Goal: Task Accomplishment & Management: Complete application form

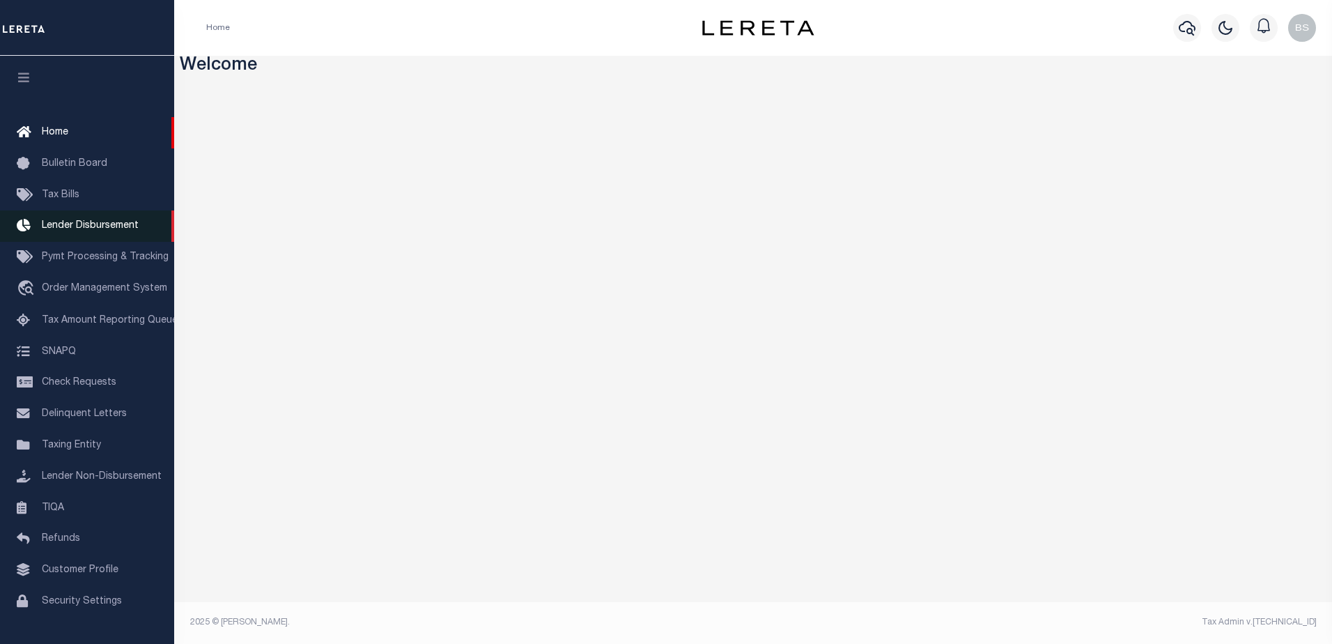
click at [88, 229] on span "Lender Disbursement" at bounding box center [90, 226] width 97 height 10
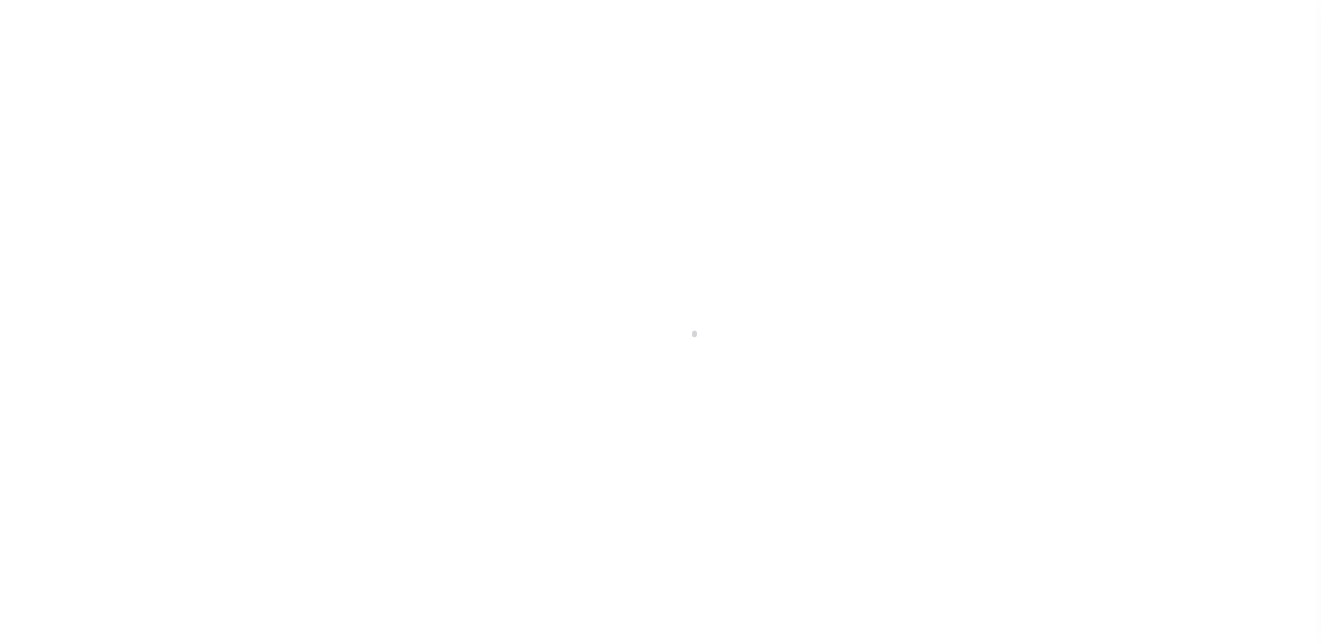
scroll to position [24, 0]
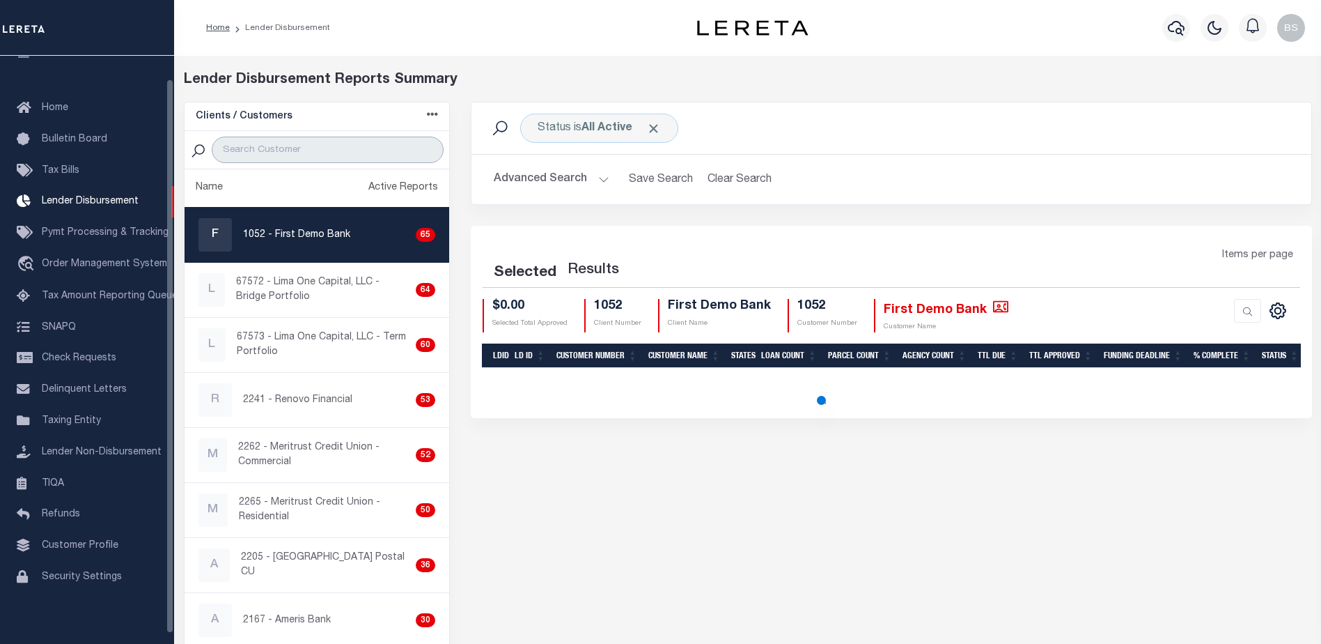
click at [295, 162] on input "search" at bounding box center [328, 150] width 232 height 26
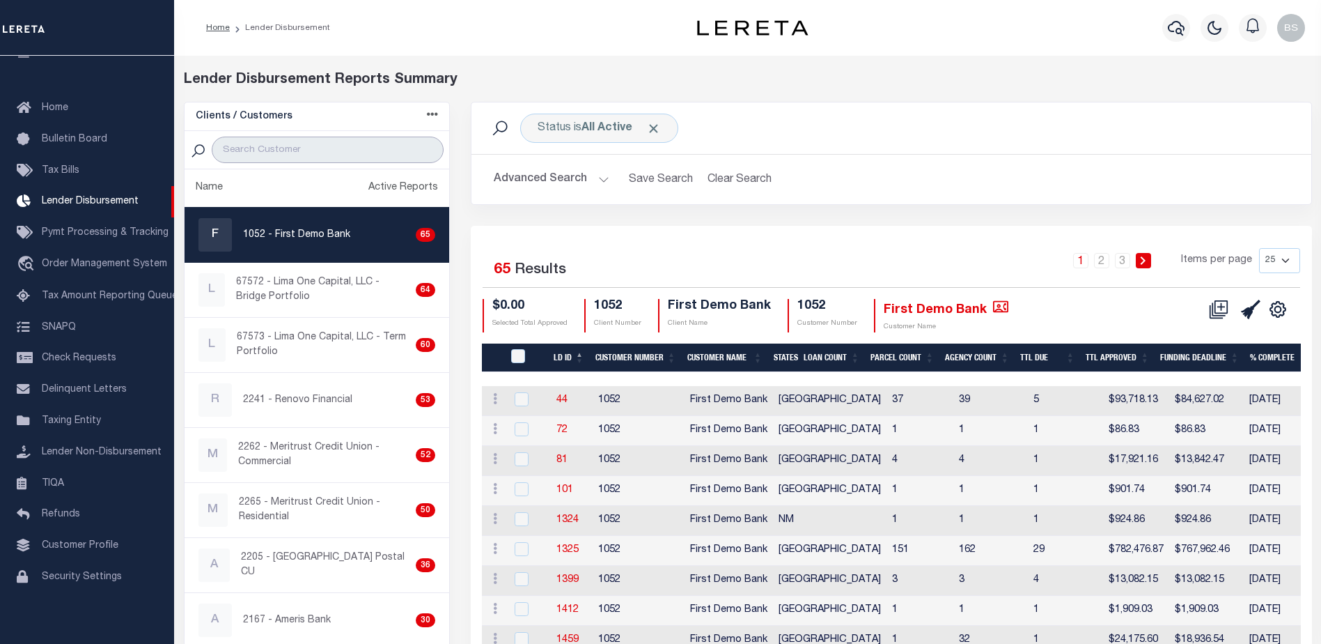
click at [293, 149] on input "search" at bounding box center [328, 150] width 232 height 26
paste input "Renovo Financial"
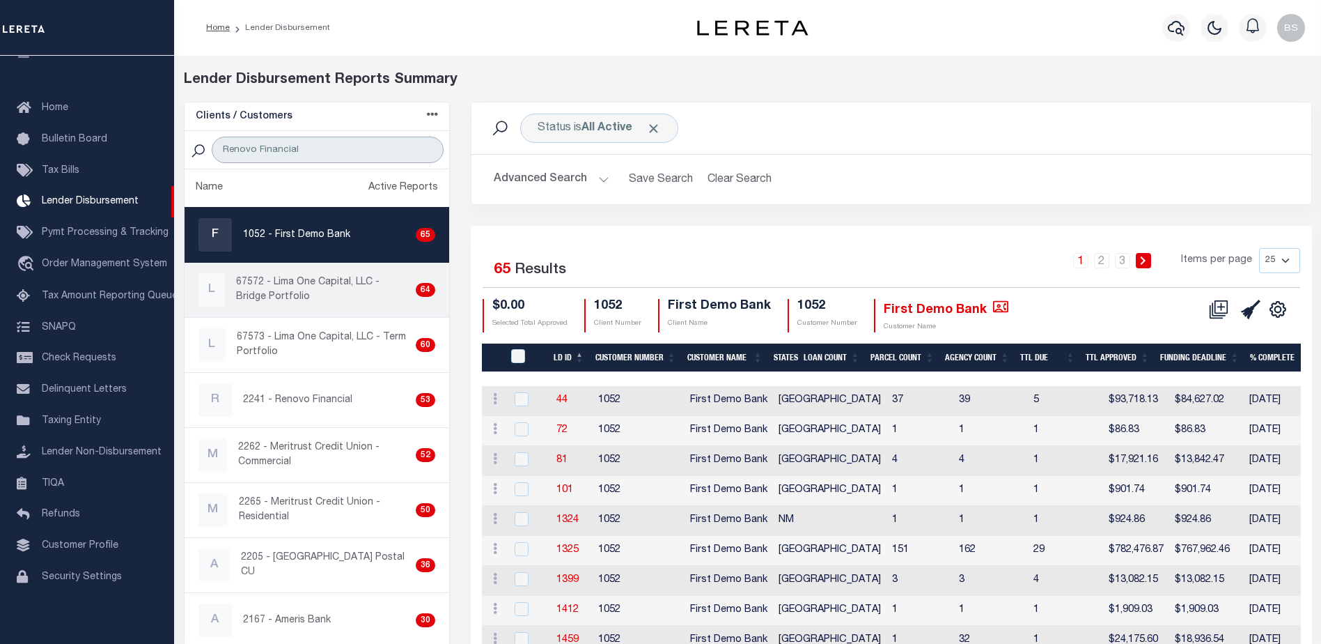
type input "Renovo Financial"
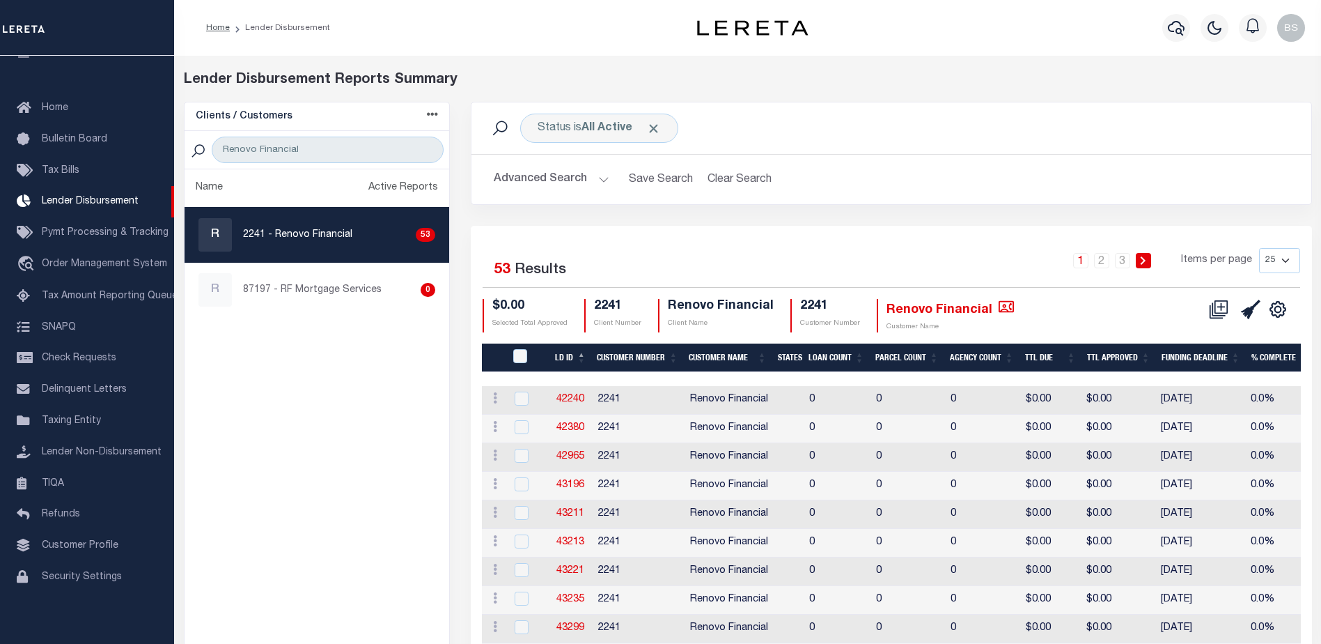
click at [309, 240] on p "2241 - Renovo Financial" at bounding box center [297, 235] width 109 height 15
checkbox input "true"
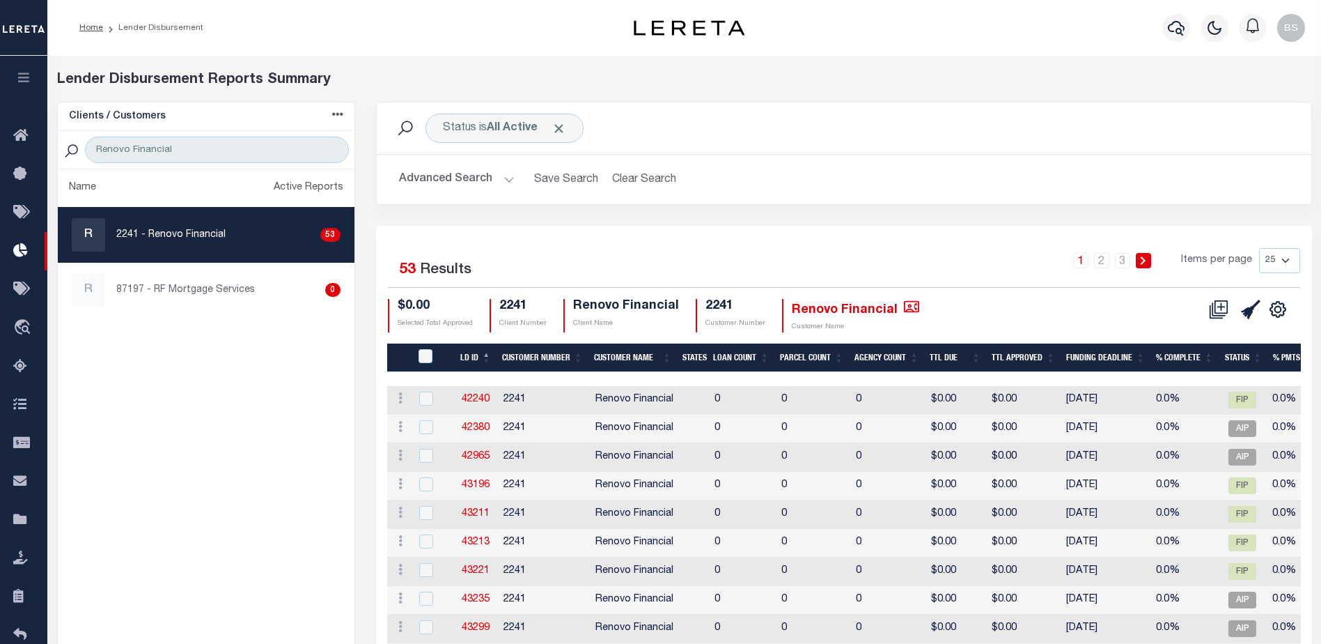
drag, startPoint x: 1288, startPoint y: 260, endPoint x: 1284, endPoint y: 270, distance: 11.0
click at [1288, 260] on select "25 50 100 200" at bounding box center [1279, 260] width 41 height 25
select select "200"
click at [1259, 248] on select "25 50 100 200" at bounding box center [1279, 260] width 41 height 25
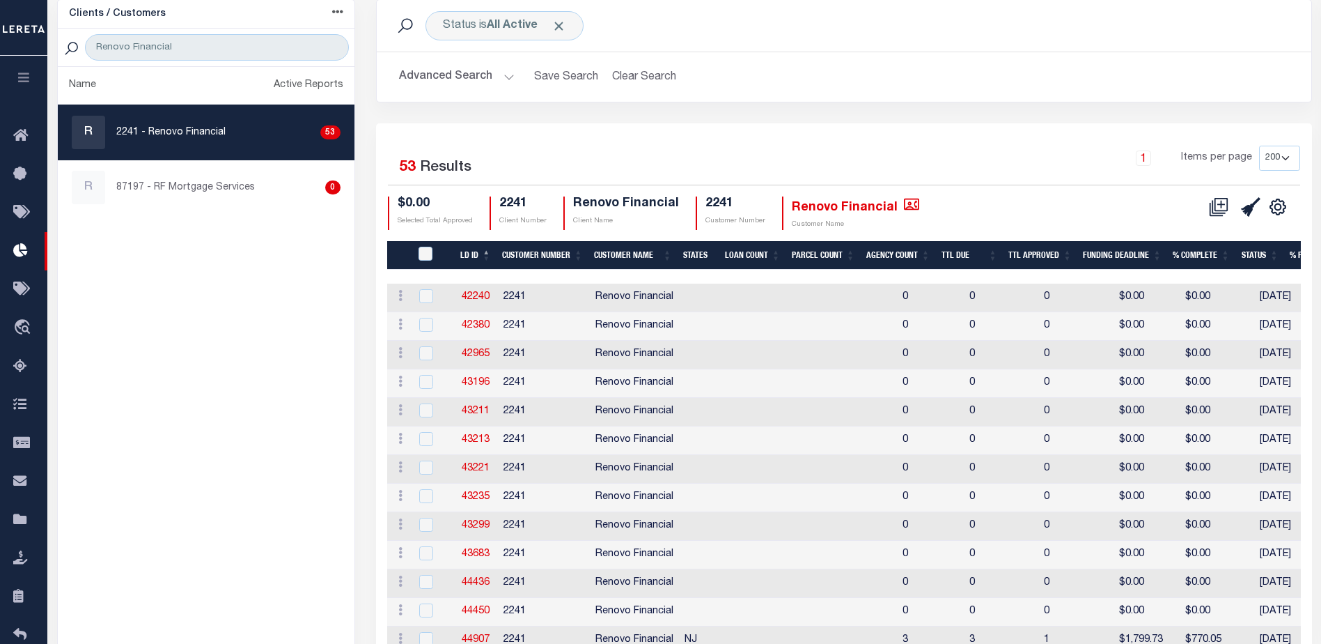
scroll to position [70, 0]
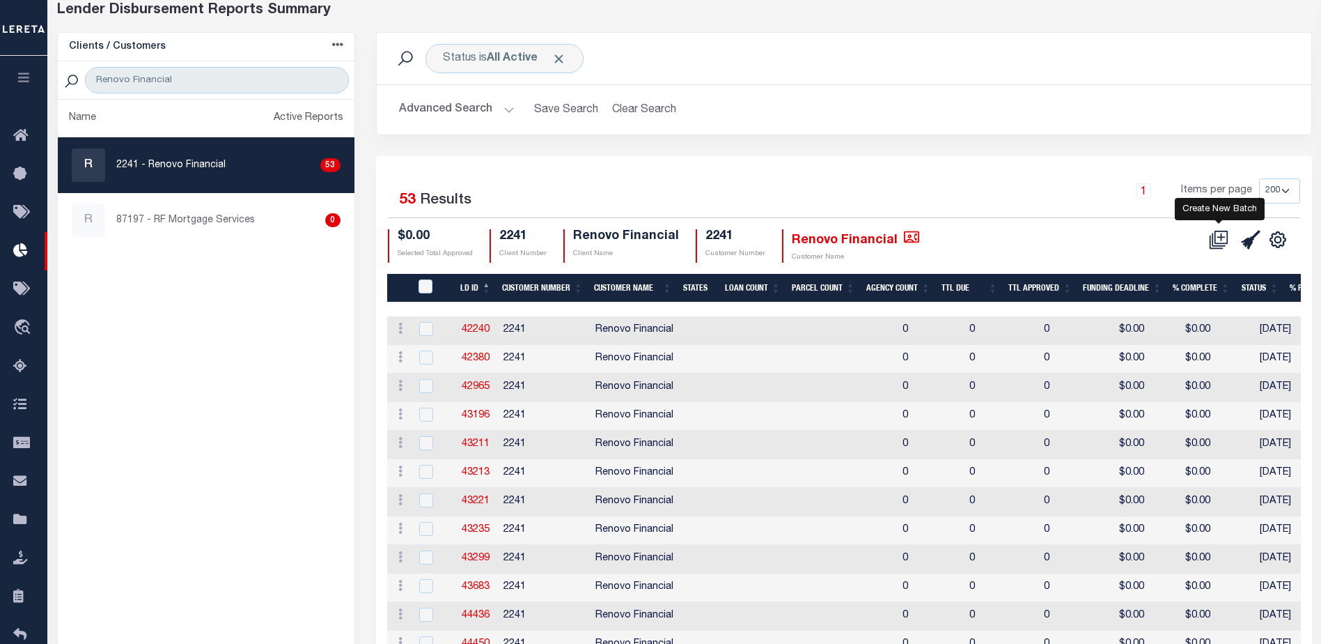
click at [1220, 240] on icon at bounding box center [1219, 240] width 20 height 20
select select "7"
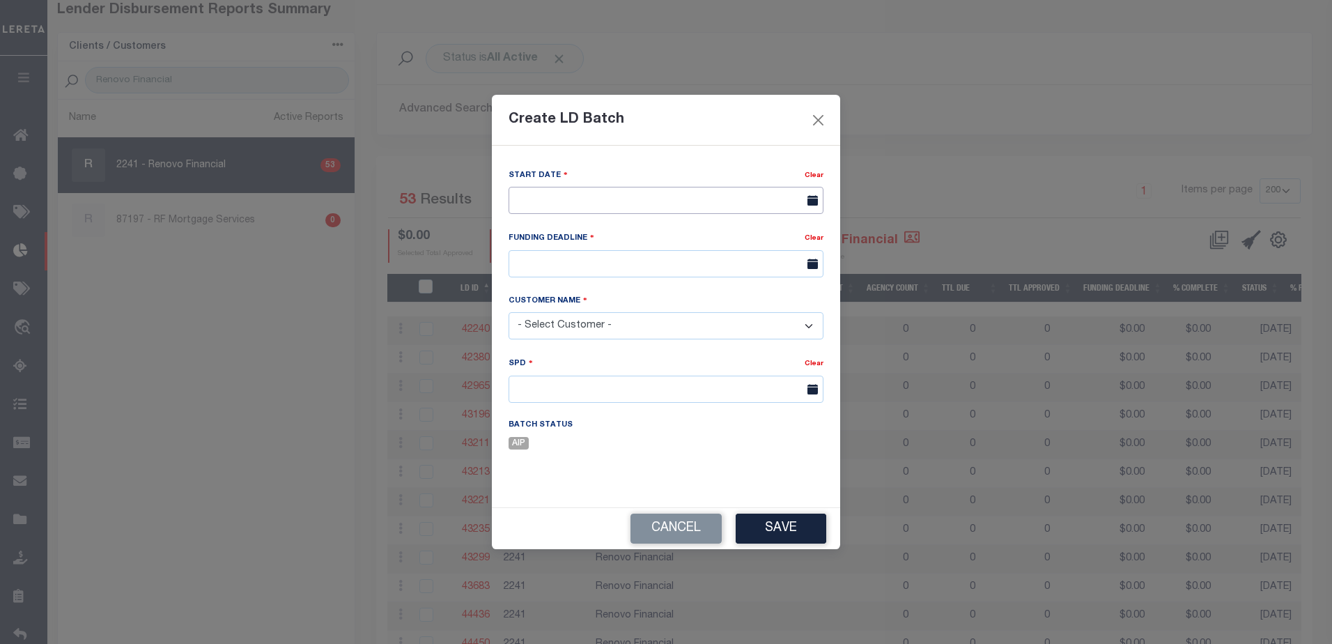
click at [659, 201] on input "text" at bounding box center [665, 200] width 315 height 27
click at [554, 337] on span "11" at bounding box center [554, 332] width 27 height 27
type input "[DATE]"
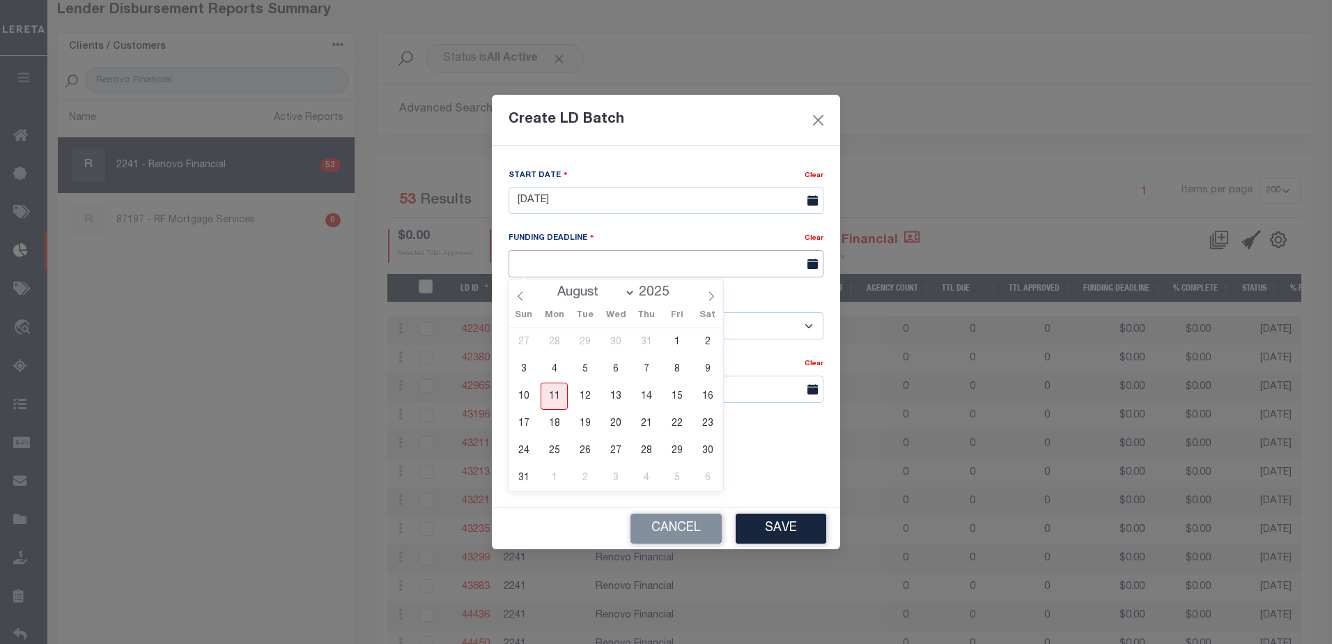
click at [616, 270] on input "text" at bounding box center [665, 263] width 315 height 27
click at [551, 423] on span "18" at bounding box center [554, 423] width 27 height 27
type input "08/18/25"
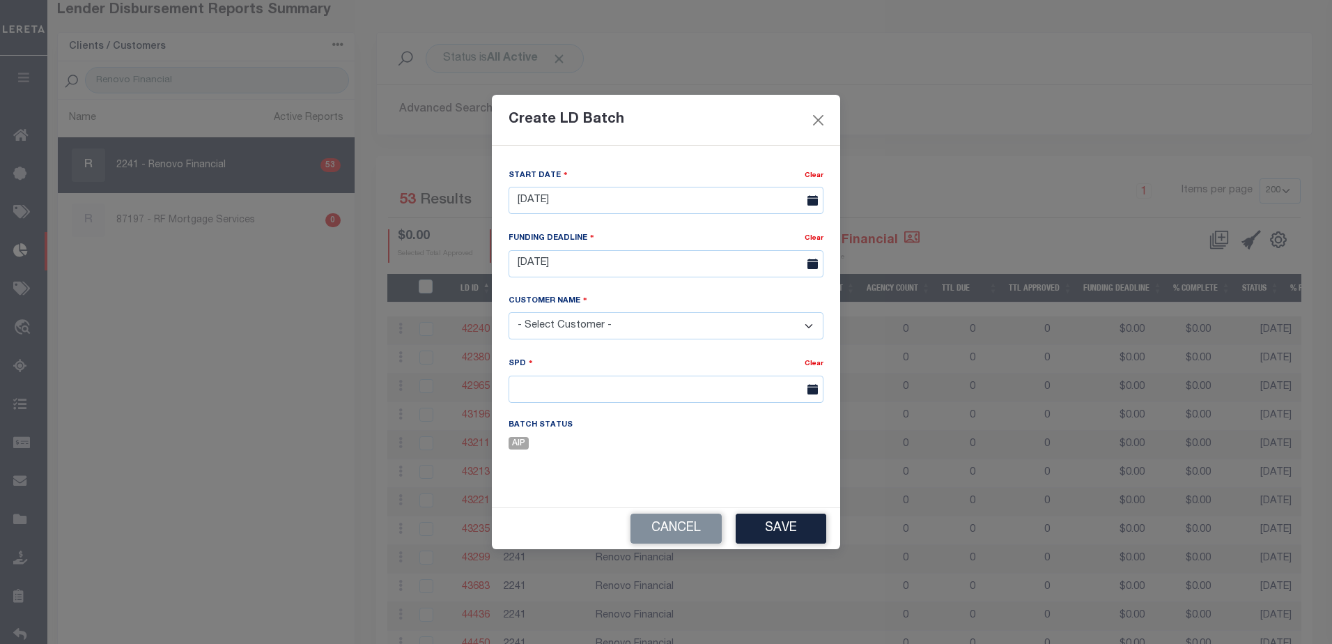
click at [654, 329] on select "- Select Customer - Accumatch - Refunds All In Credit Union Amarillo National B…" at bounding box center [665, 325] width 315 height 27
select select "2241"
click at [508, 312] on select "- Select Customer - Accumatch - Refunds All In Credit Union Amarillo National B…" at bounding box center [665, 325] width 315 height 27
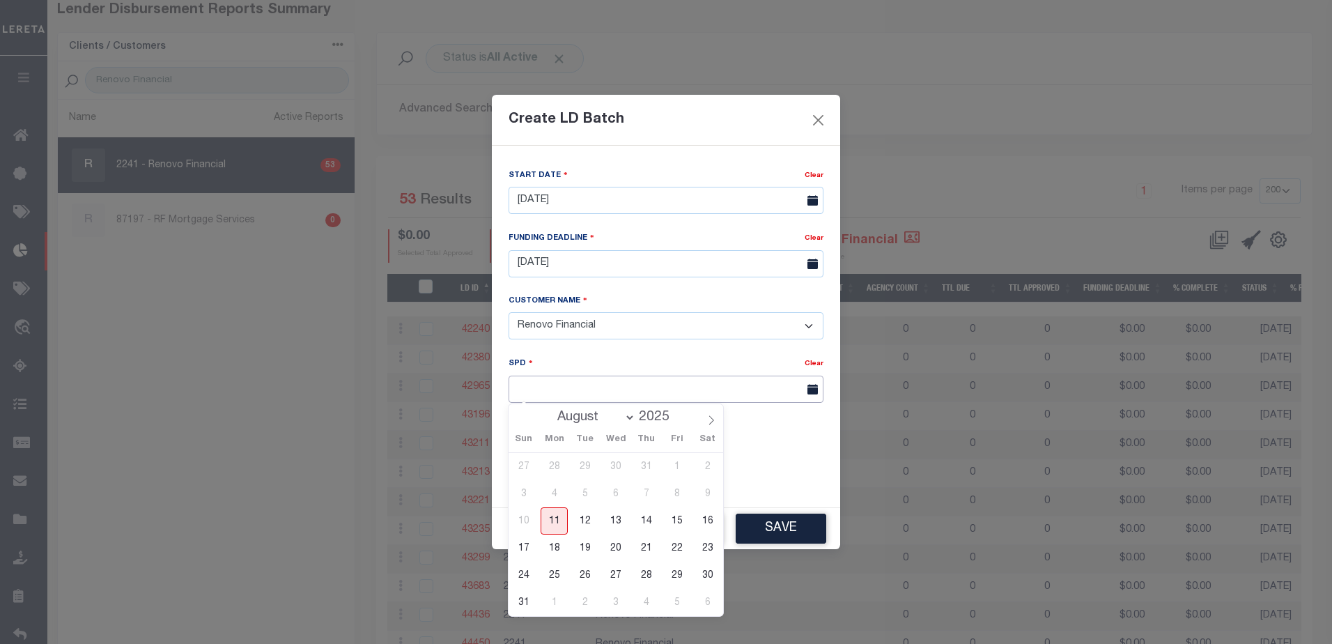
click at [569, 388] on input "text" at bounding box center [665, 388] width 315 height 27
click at [554, 546] on span "18" at bounding box center [554, 547] width 27 height 27
type input "[DATE]"
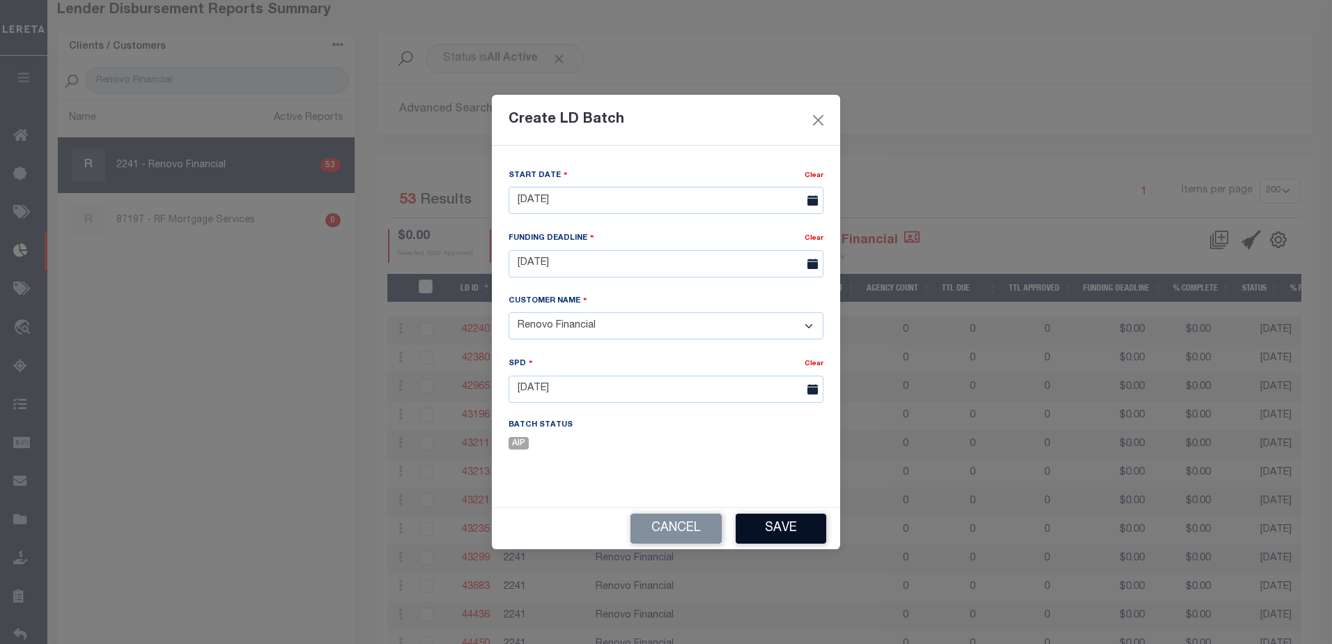
click at [752, 530] on button "Save" at bounding box center [781, 528] width 91 height 30
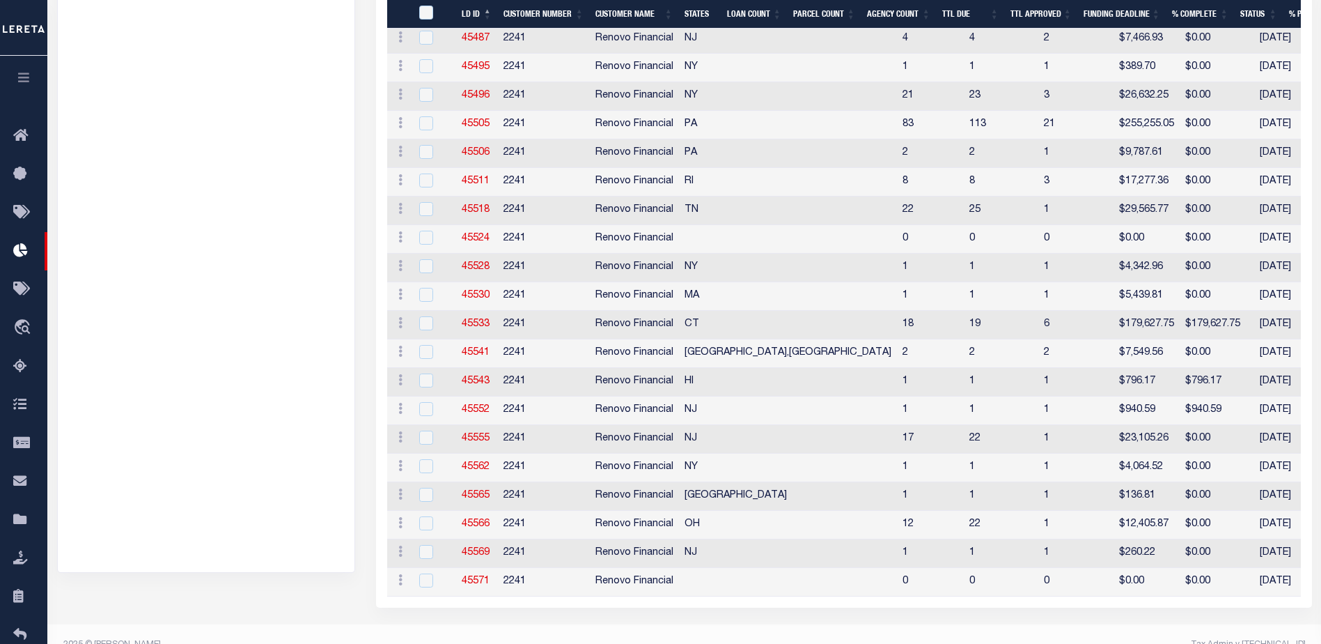
scroll to position [1347, 0]
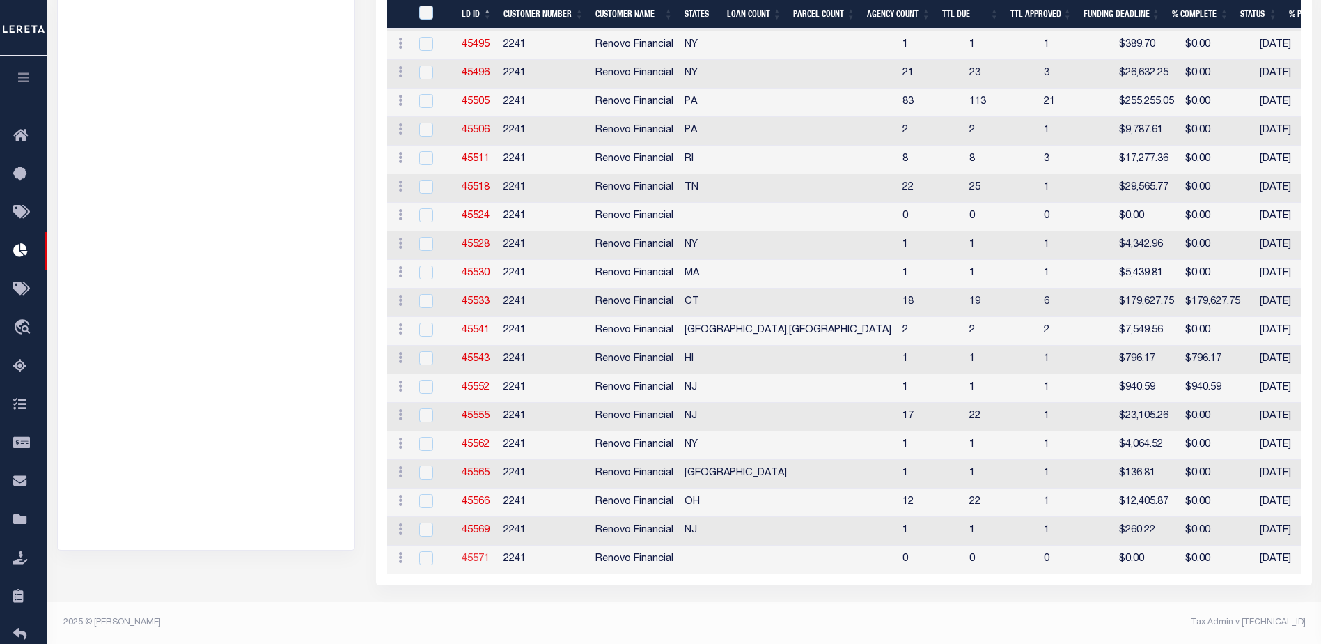
click at [469, 554] on link "45571" at bounding box center [476, 559] width 28 height 10
checkbox input "true"
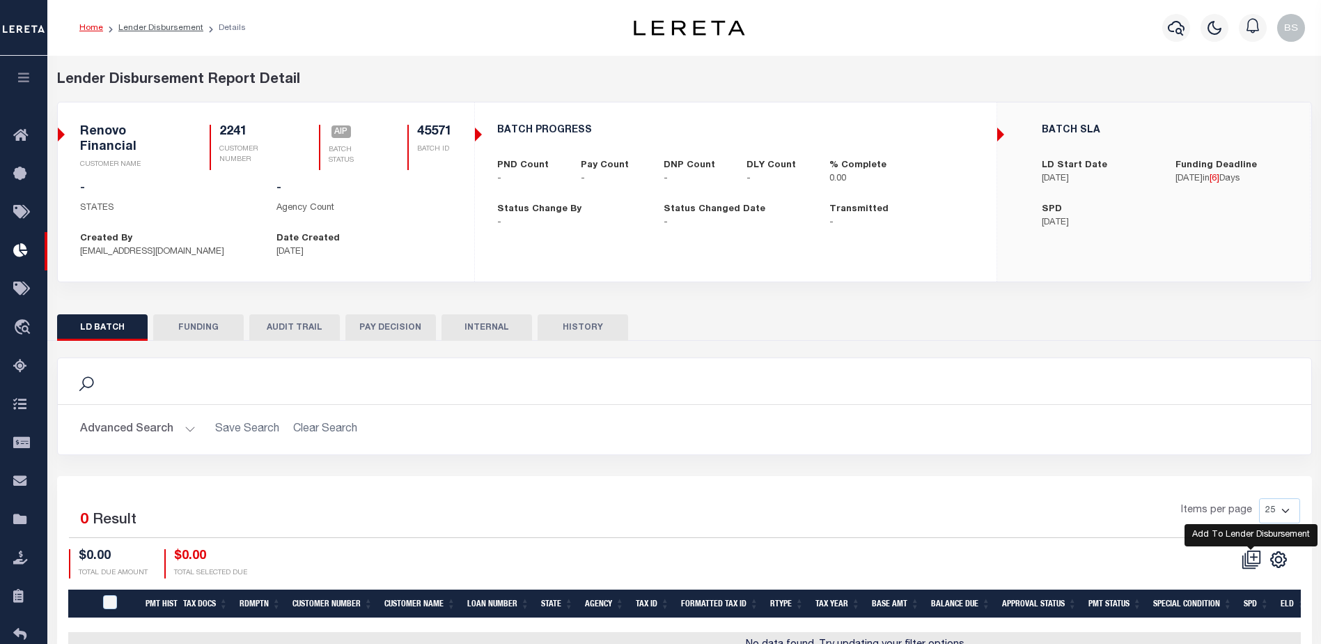
click at [1250, 557] on icon at bounding box center [1252, 560] width 20 height 20
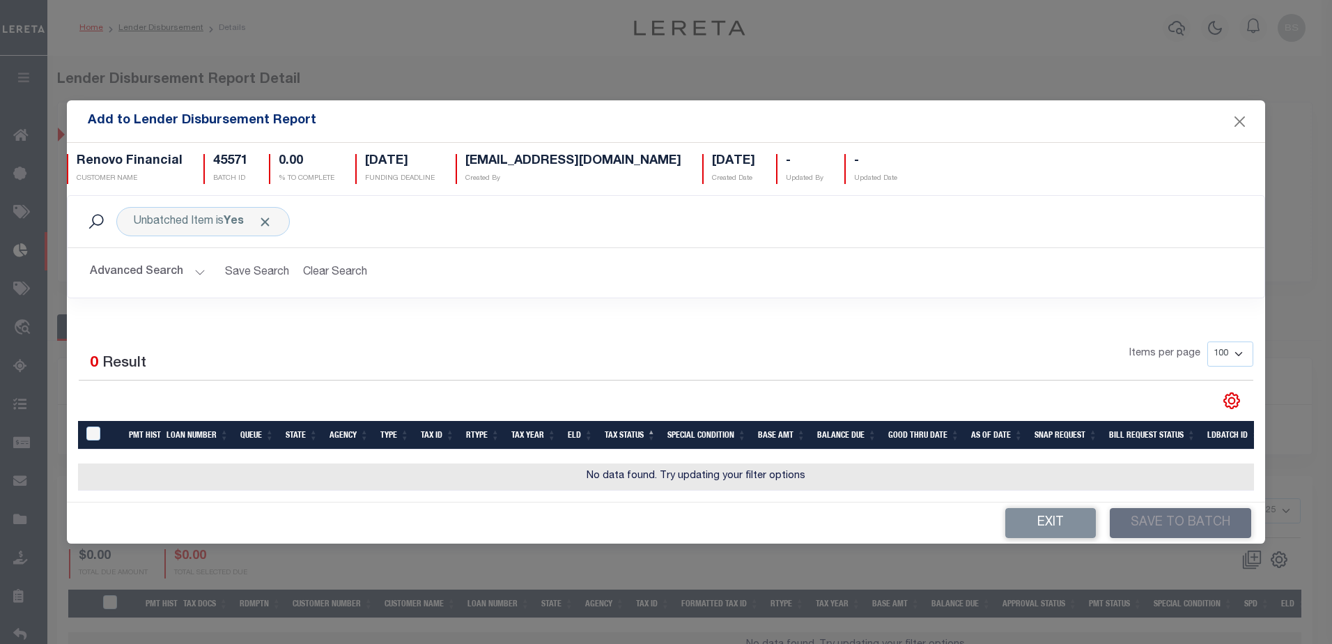
click at [194, 261] on button "Advanced Search" at bounding box center [148, 272] width 116 height 27
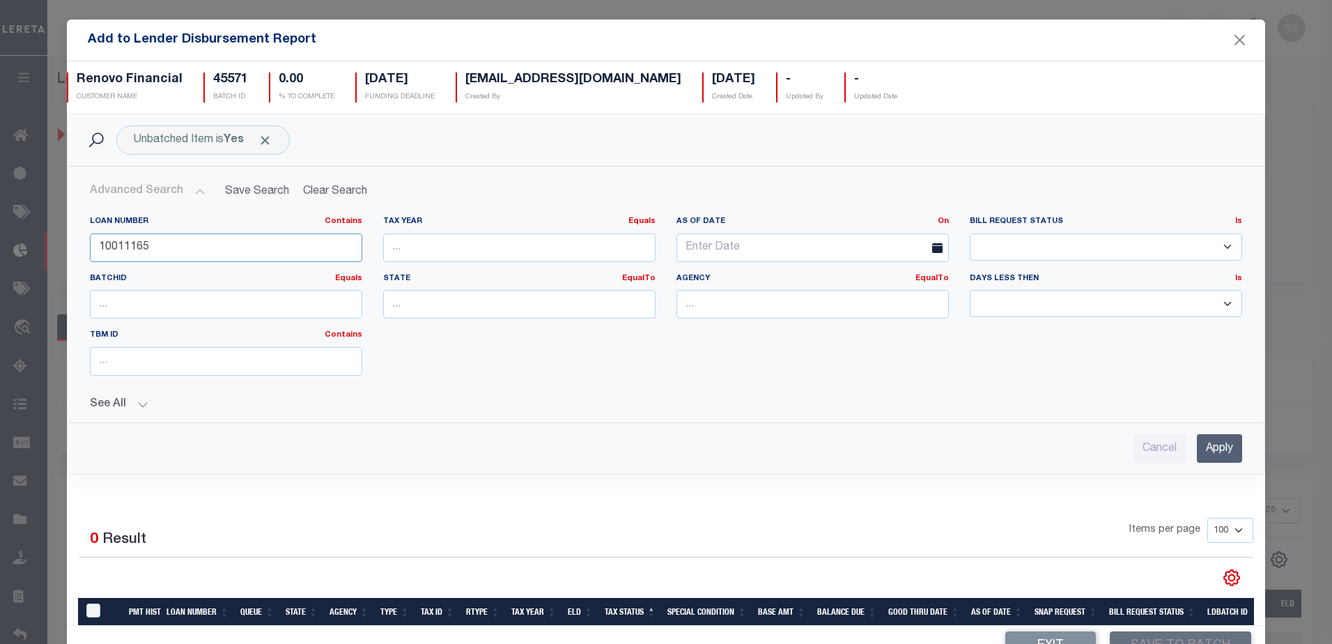
click at [205, 254] on input "10011165" at bounding box center [226, 247] width 272 height 29
type input "1"
click at [166, 245] on input "text" at bounding box center [226, 247] width 272 height 29
click at [1197, 446] on input "Apply" at bounding box center [1219, 448] width 45 height 29
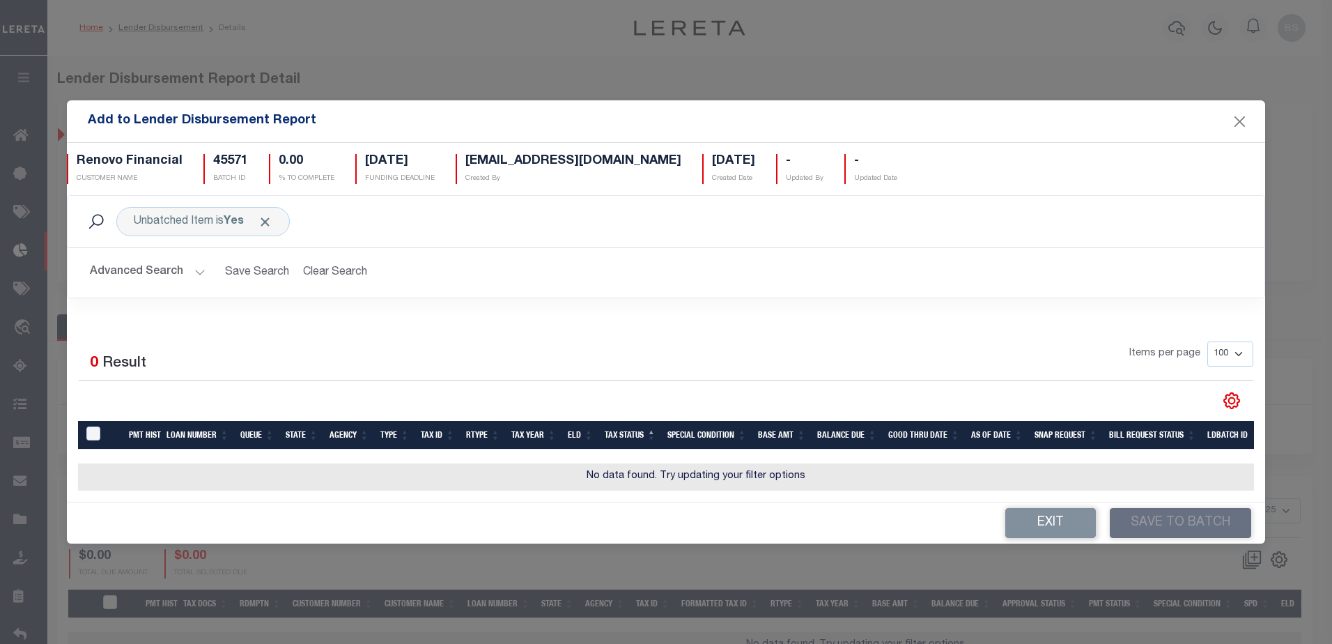
click at [196, 269] on button "Advanced Search" at bounding box center [148, 272] width 116 height 27
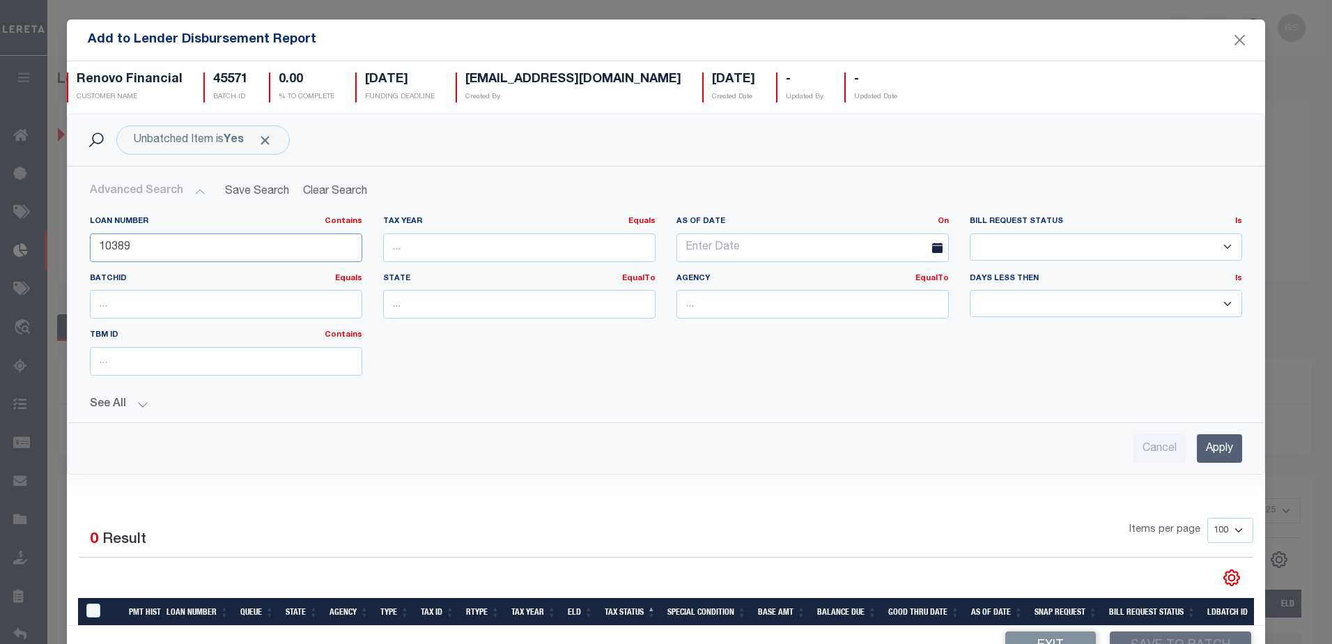
click at [191, 250] on input "10389" at bounding box center [226, 247] width 272 height 29
click at [1197, 445] on input "Apply" at bounding box center [1219, 448] width 45 height 29
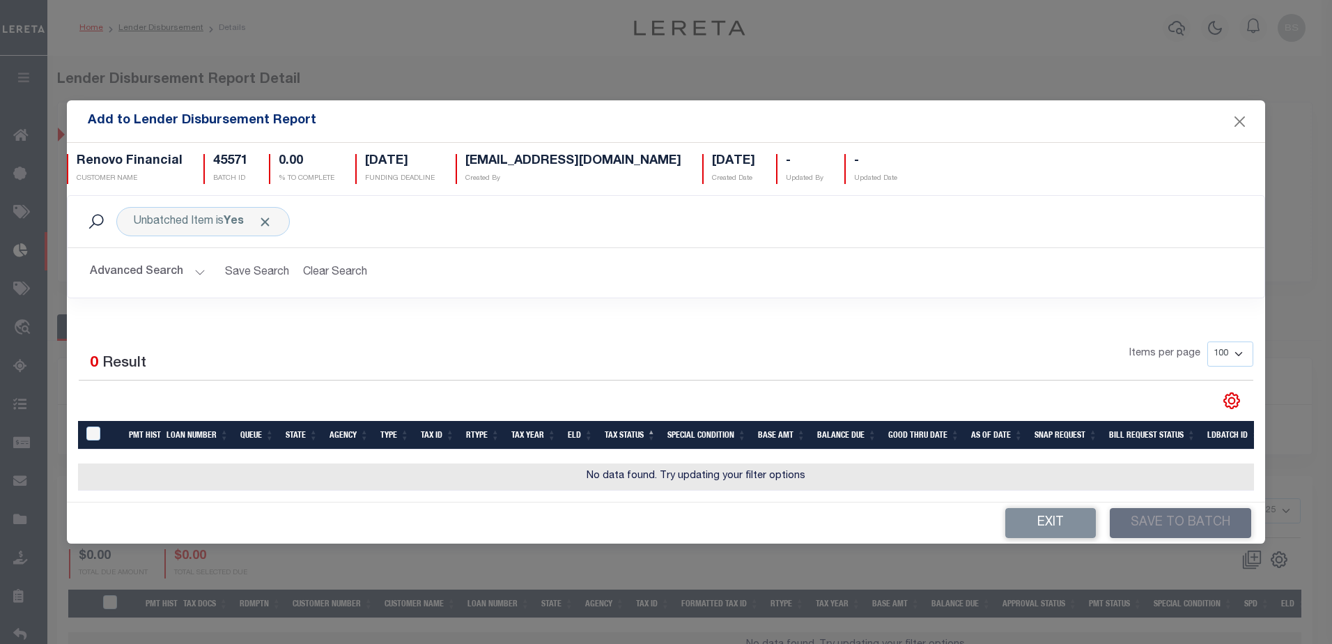
click at [194, 263] on button "Advanced Search" at bounding box center [148, 272] width 116 height 27
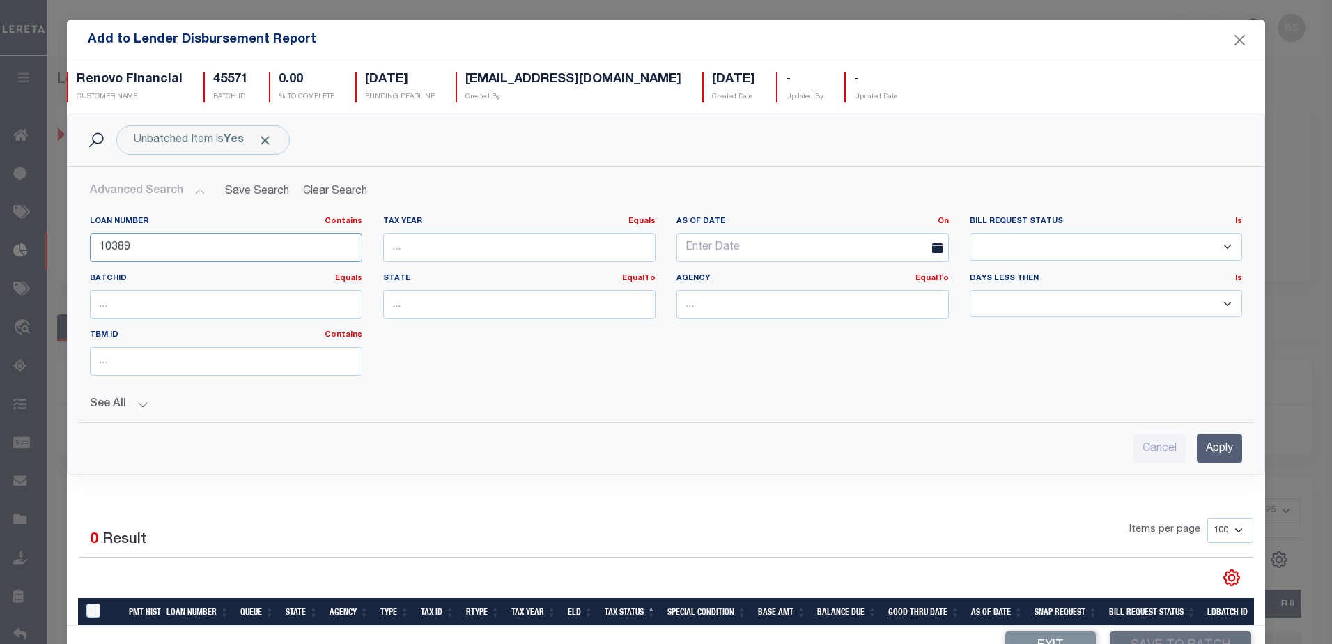
drag, startPoint x: 202, startPoint y: 249, endPoint x: 212, endPoint y: 247, distance: 10.0
click at [203, 249] on input "10389" at bounding box center [226, 247] width 272 height 29
type input "1"
click at [403, 300] on input "text" at bounding box center [519, 304] width 272 height 29
click at [393, 337] on div "[GEOGRAPHIC_DATA]" at bounding box center [511, 330] width 266 height 22
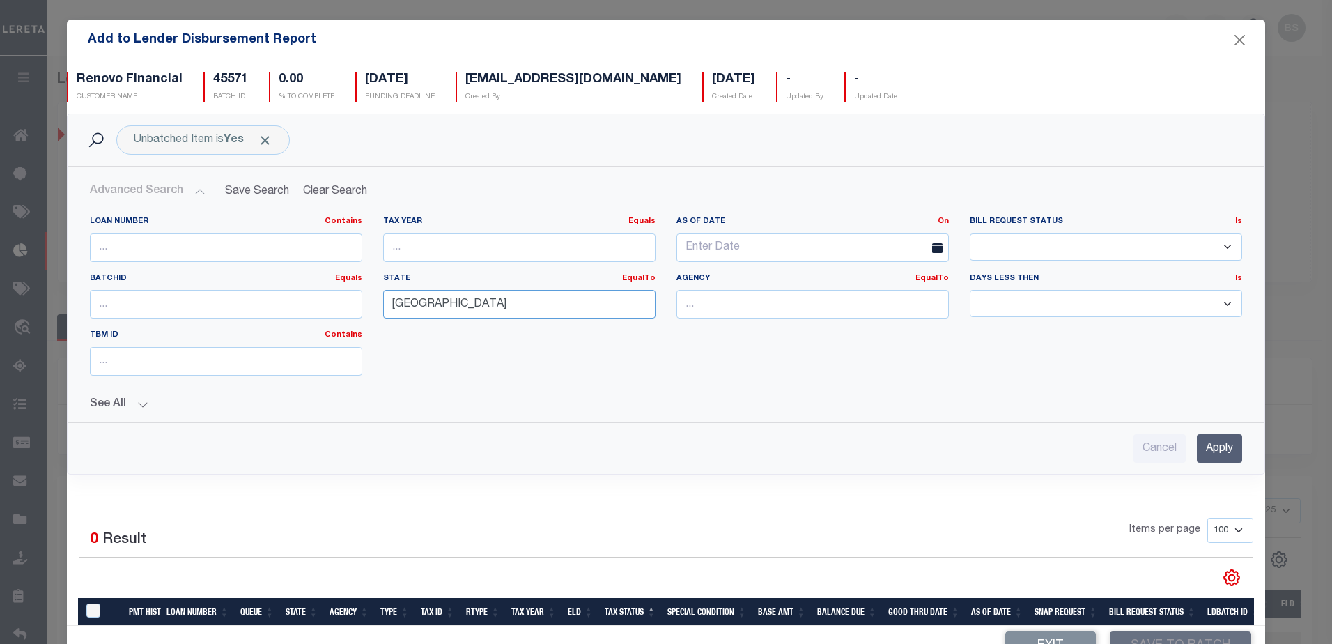
type input "[GEOGRAPHIC_DATA]"
click at [714, 305] on input "text" at bounding box center [812, 304] width 272 height 29
type input "Bexar /County"
click at [1197, 441] on input "Apply" at bounding box center [1219, 448] width 45 height 29
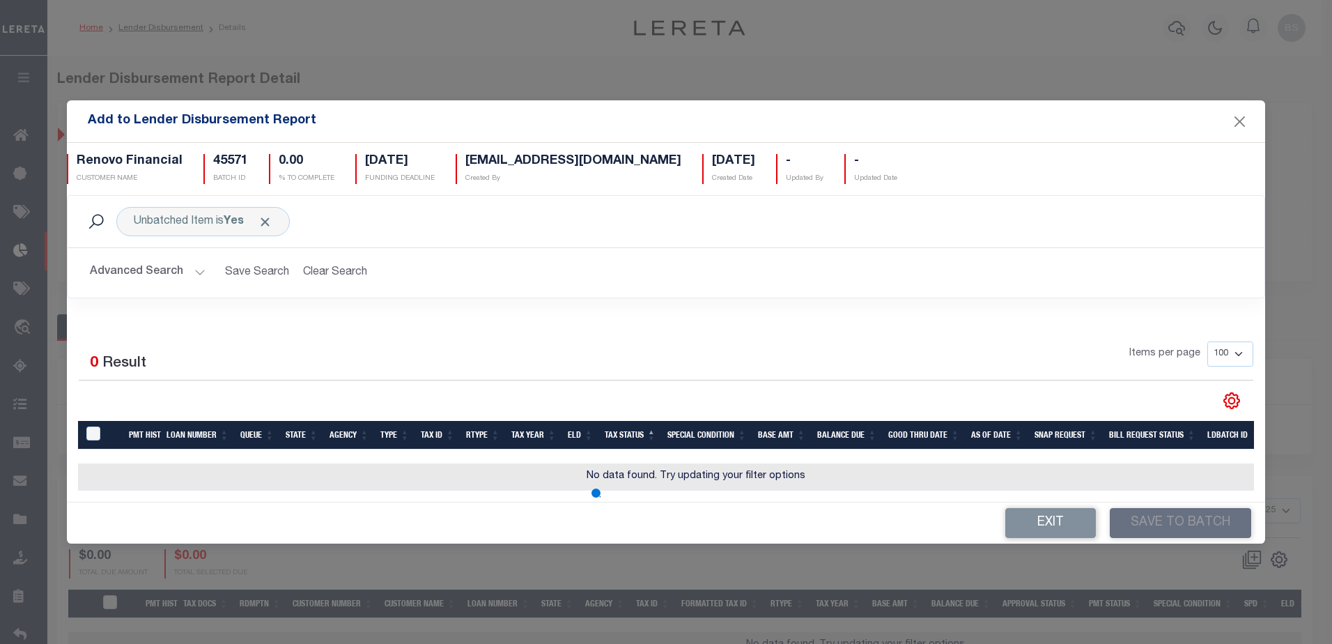
click at [194, 267] on button "Advanced Search" at bounding box center [148, 272] width 116 height 27
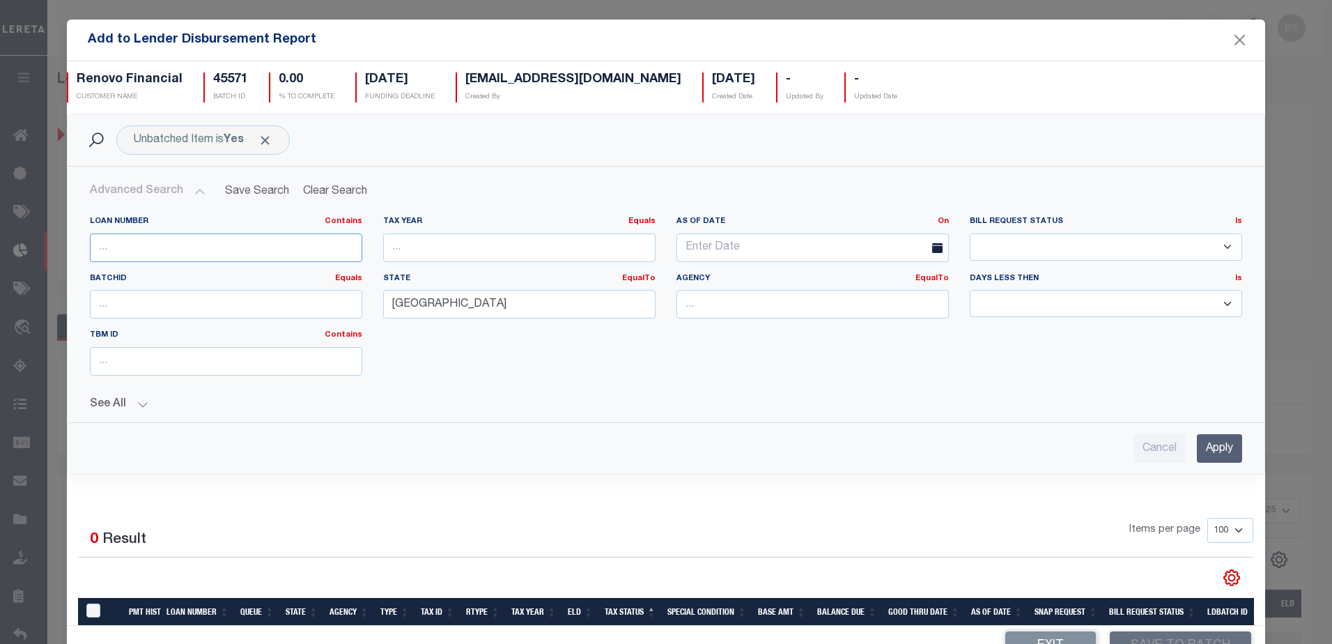
click at [151, 239] on input "text" at bounding box center [226, 247] width 272 height 29
type input "10389"
click at [1201, 447] on input "Apply" at bounding box center [1219, 448] width 45 height 29
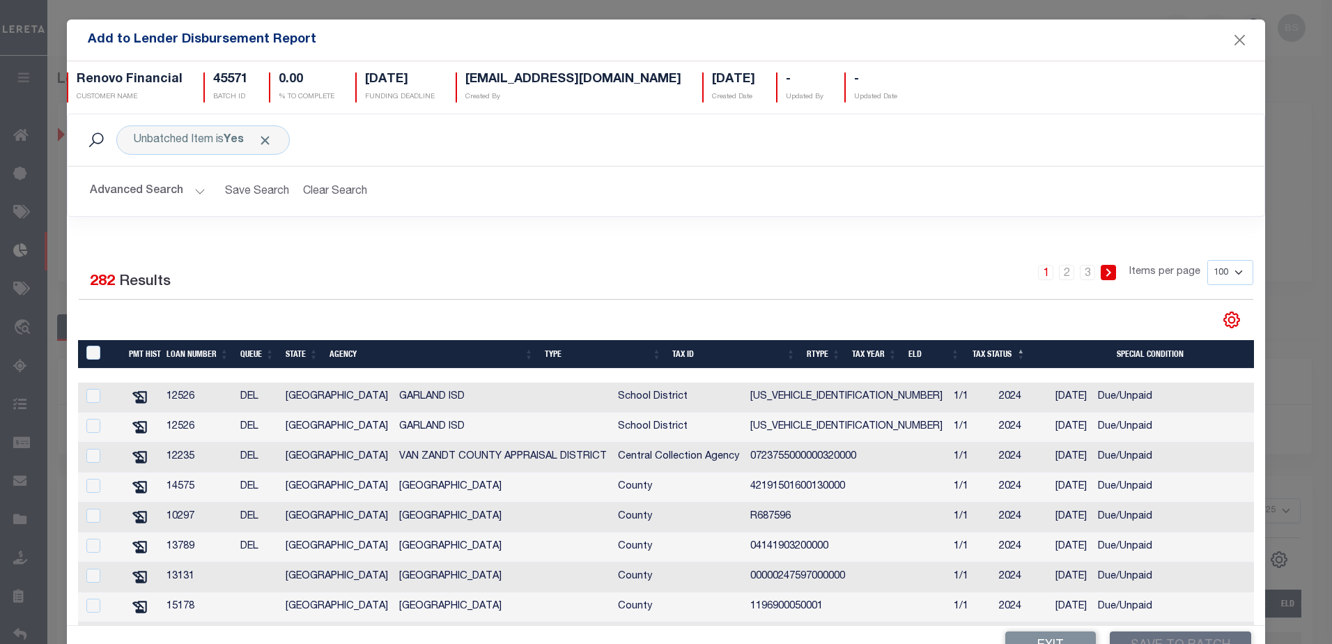
click at [201, 189] on button "Advanced Search" at bounding box center [148, 191] width 116 height 27
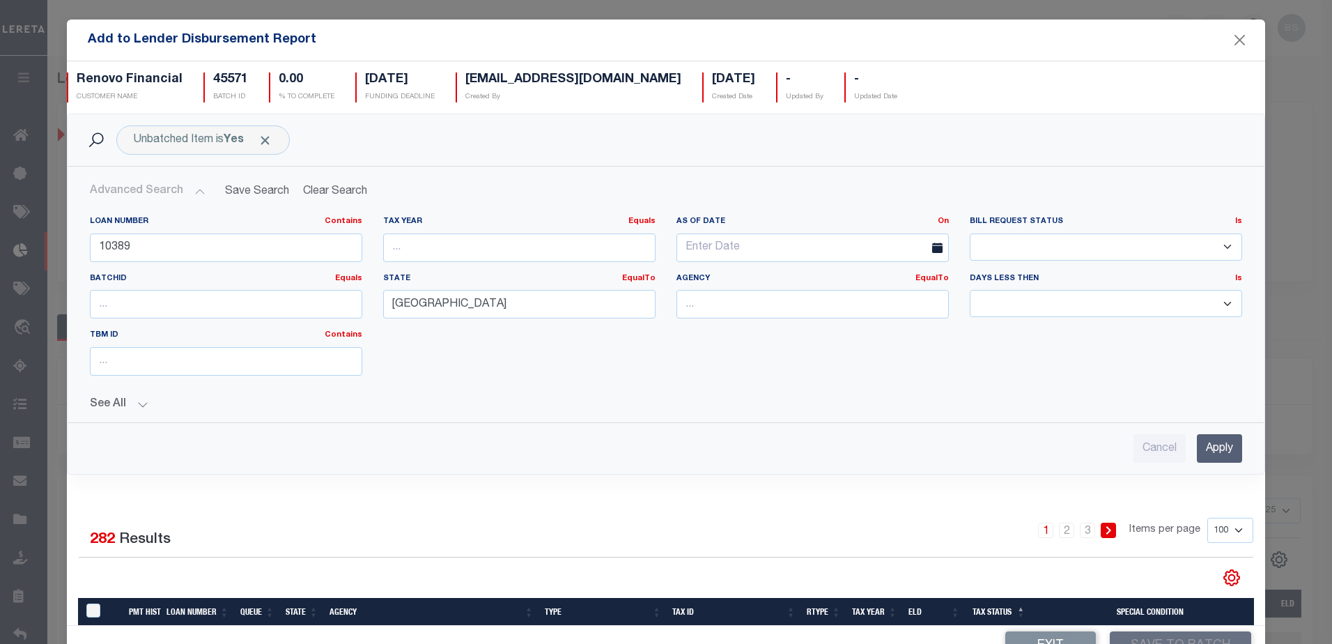
click at [1197, 458] on input "Apply" at bounding box center [1219, 448] width 45 height 29
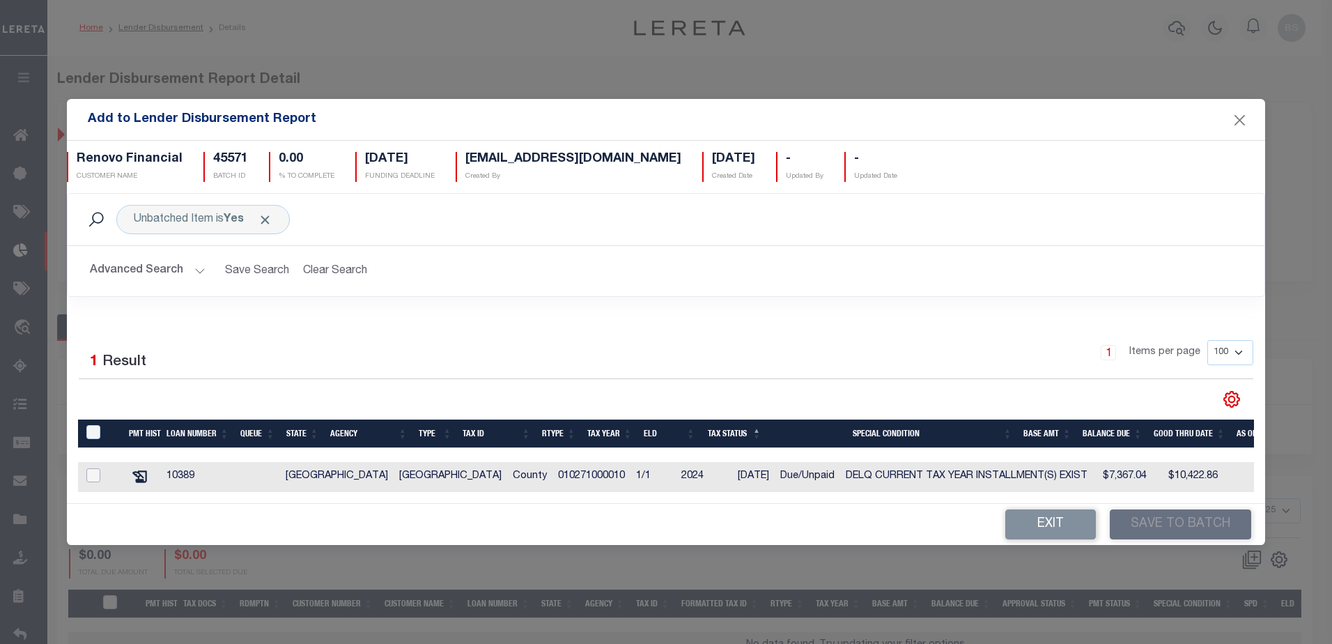
click at [87, 469] on input "checkbox" at bounding box center [93, 475] width 14 height 14
checkbox input "true"
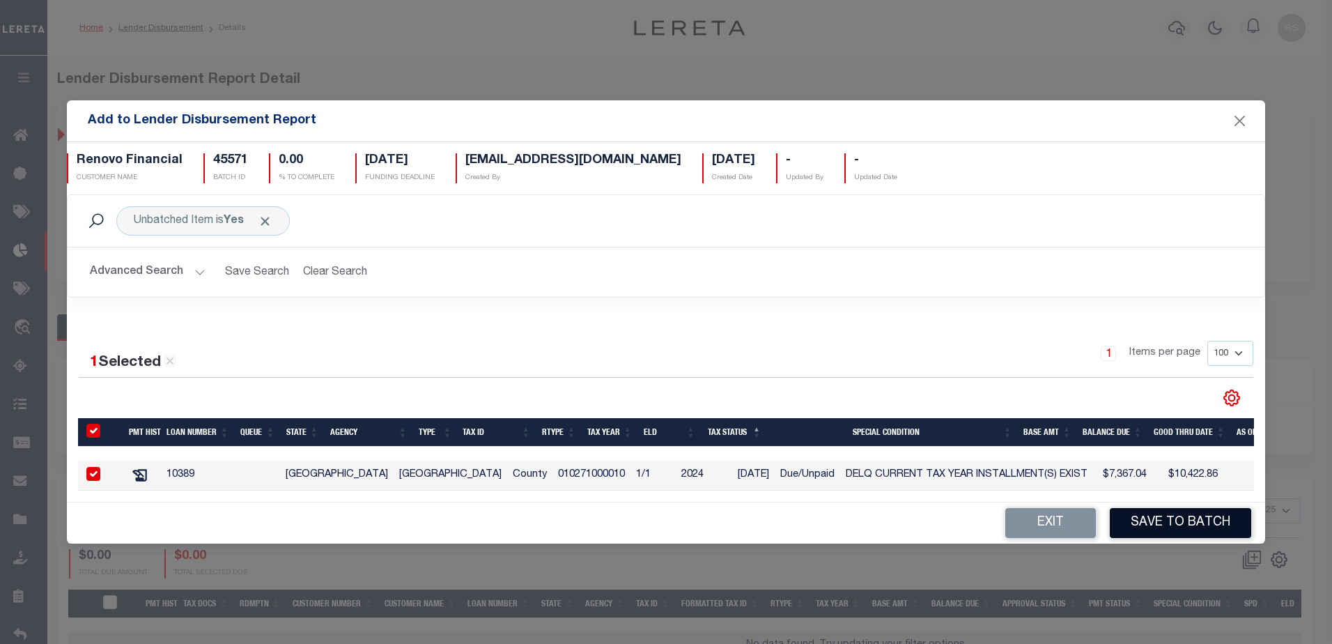
click at [1140, 520] on button "Save to Batch" at bounding box center [1180, 523] width 141 height 30
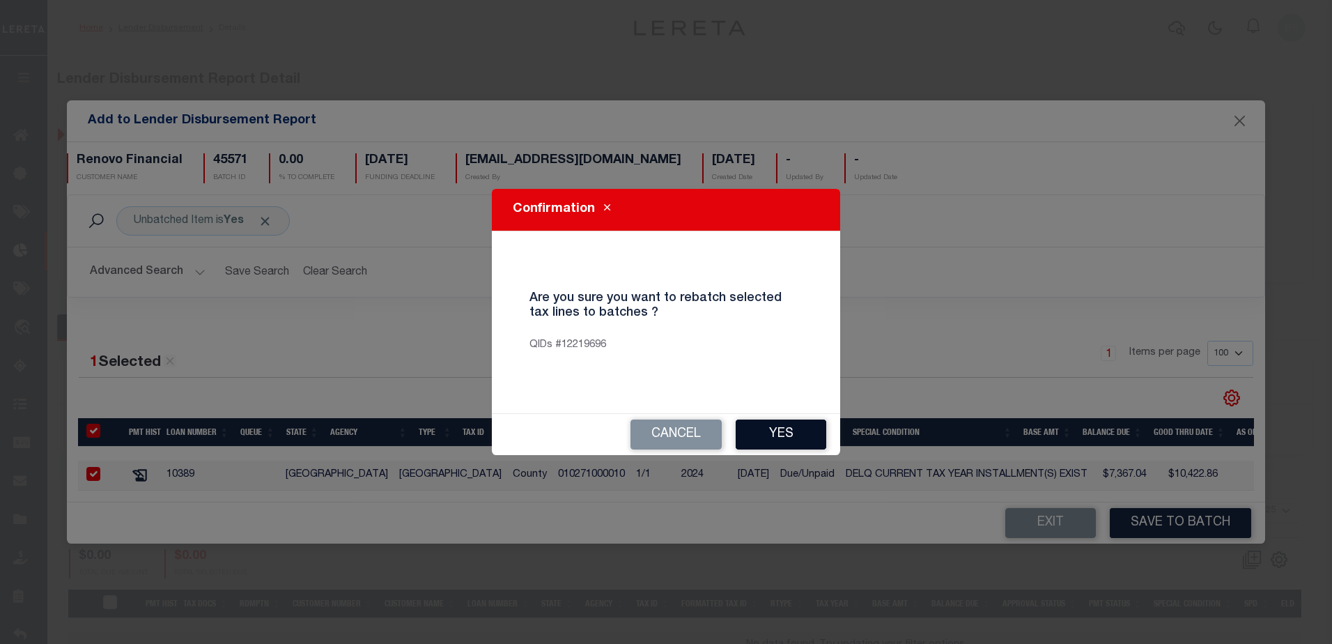
drag, startPoint x: 817, startPoint y: 433, endPoint x: 677, endPoint y: 356, distance: 159.6
click at [815, 432] on button "Yes" at bounding box center [781, 434] width 91 height 30
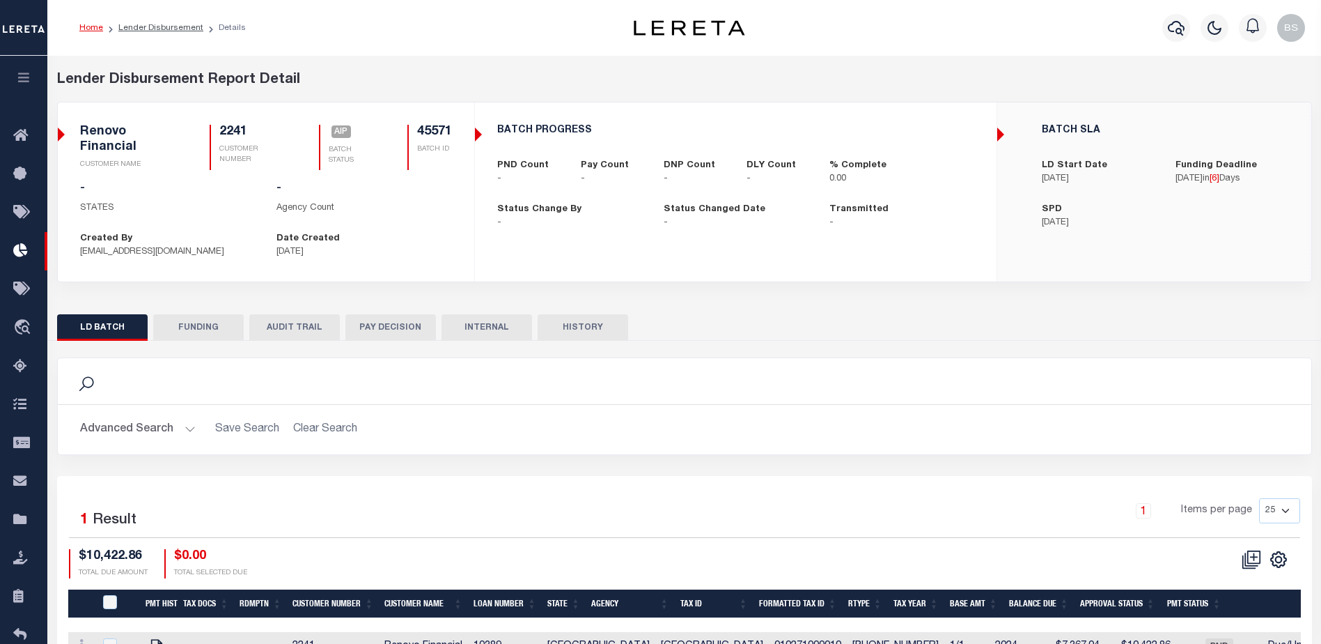
click at [887, 49] on div "Profile Sign out" at bounding box center [1052, 27] width 518 height 49
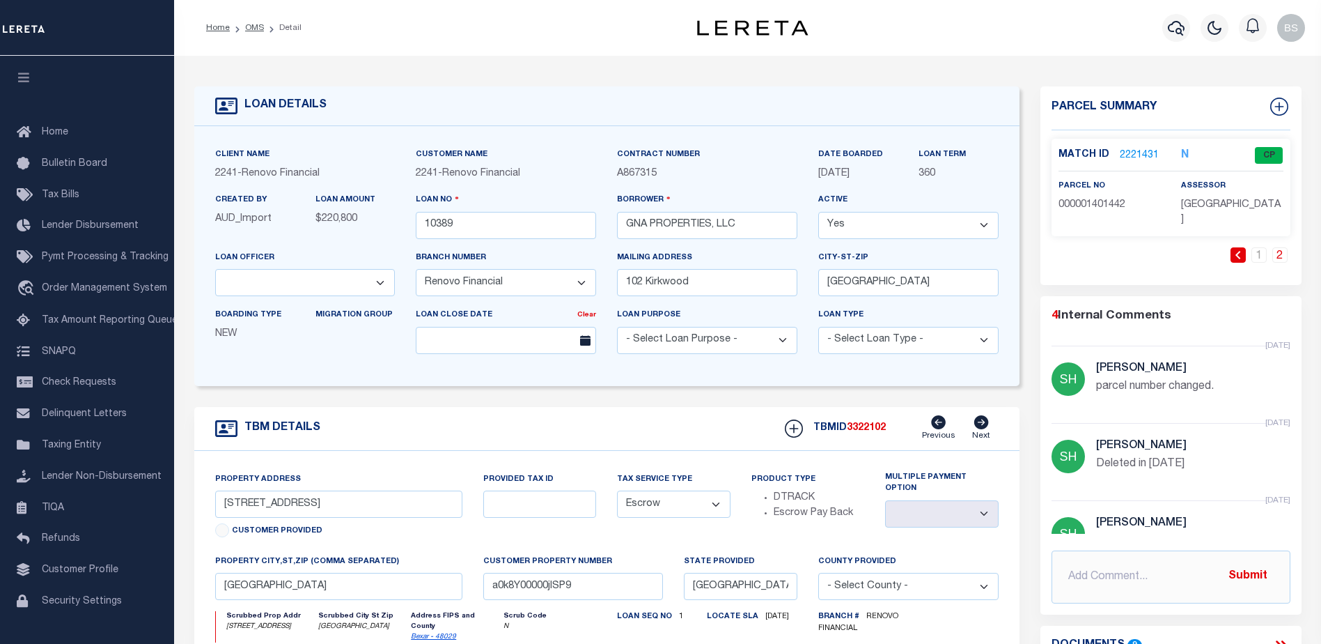
select select "14701"
select select "25066"
select select "Escrow"
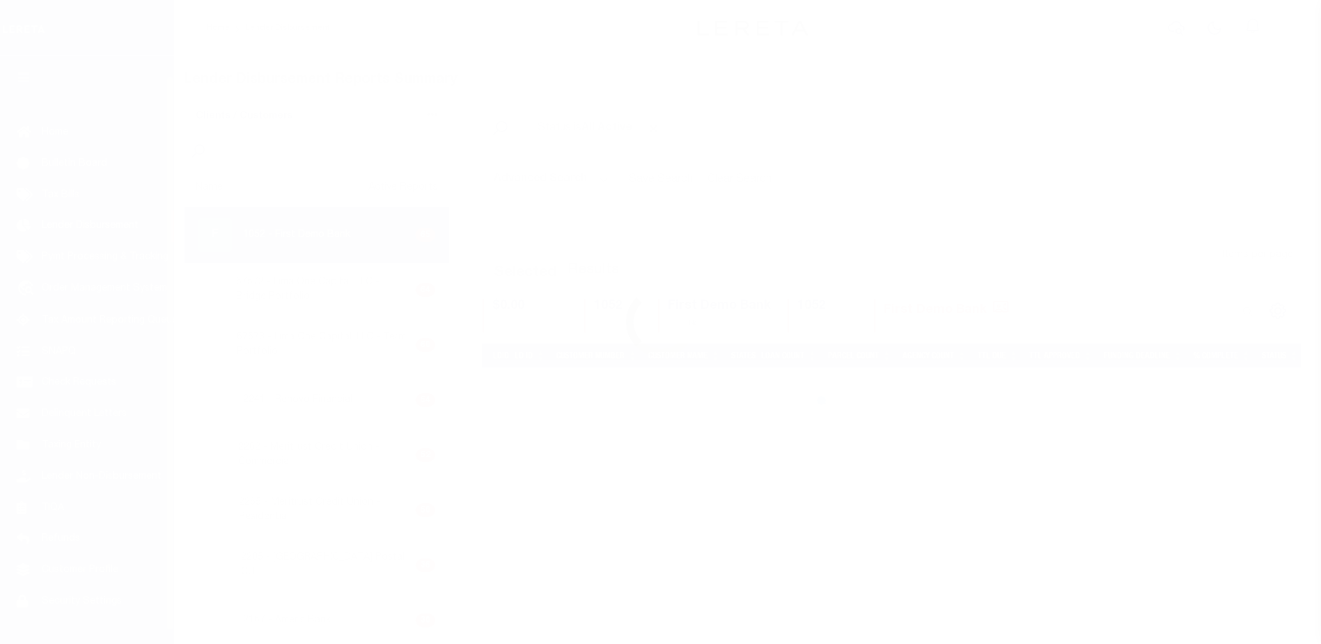
scroll to position [24, 0]
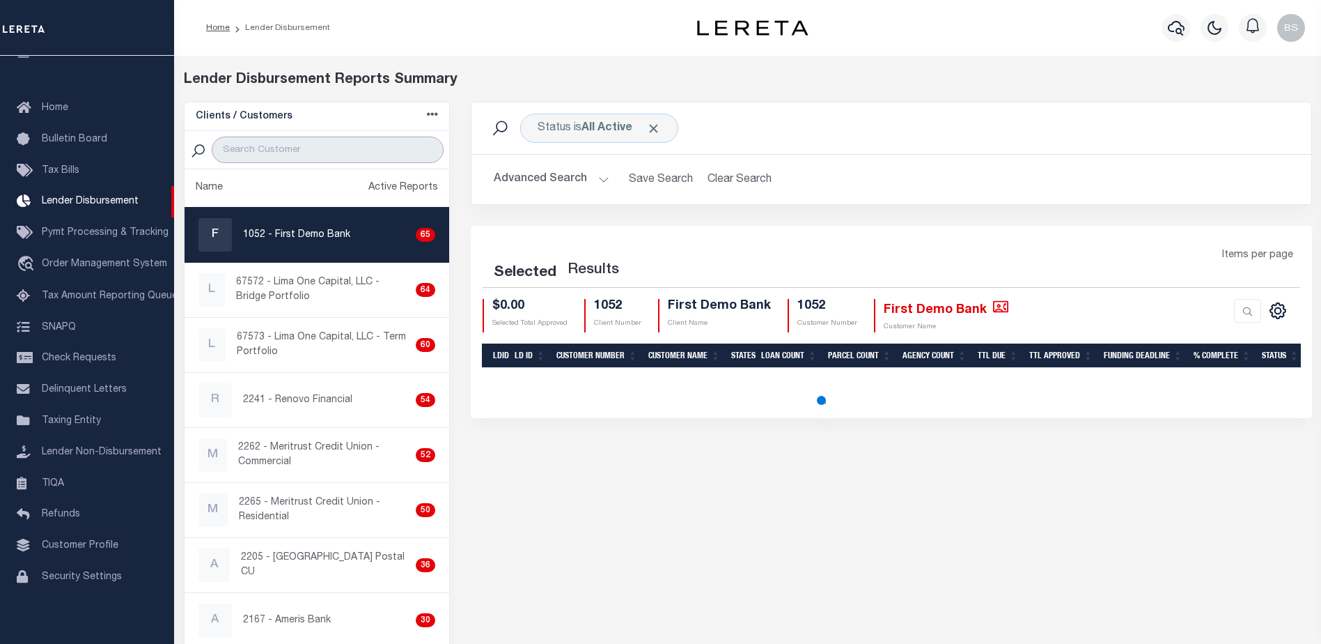
click at [304, 148] on input "search" at bounding box center [328, 150] width 232 height 26
type input "West"
select select "200"
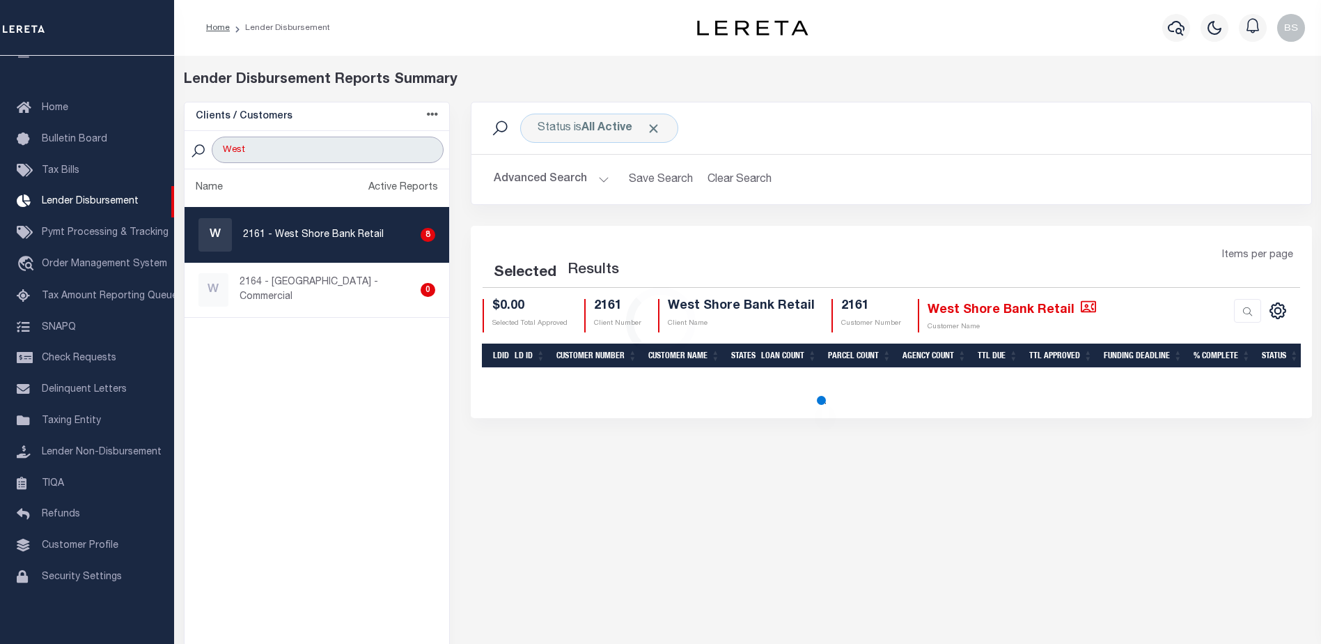
select select "200"
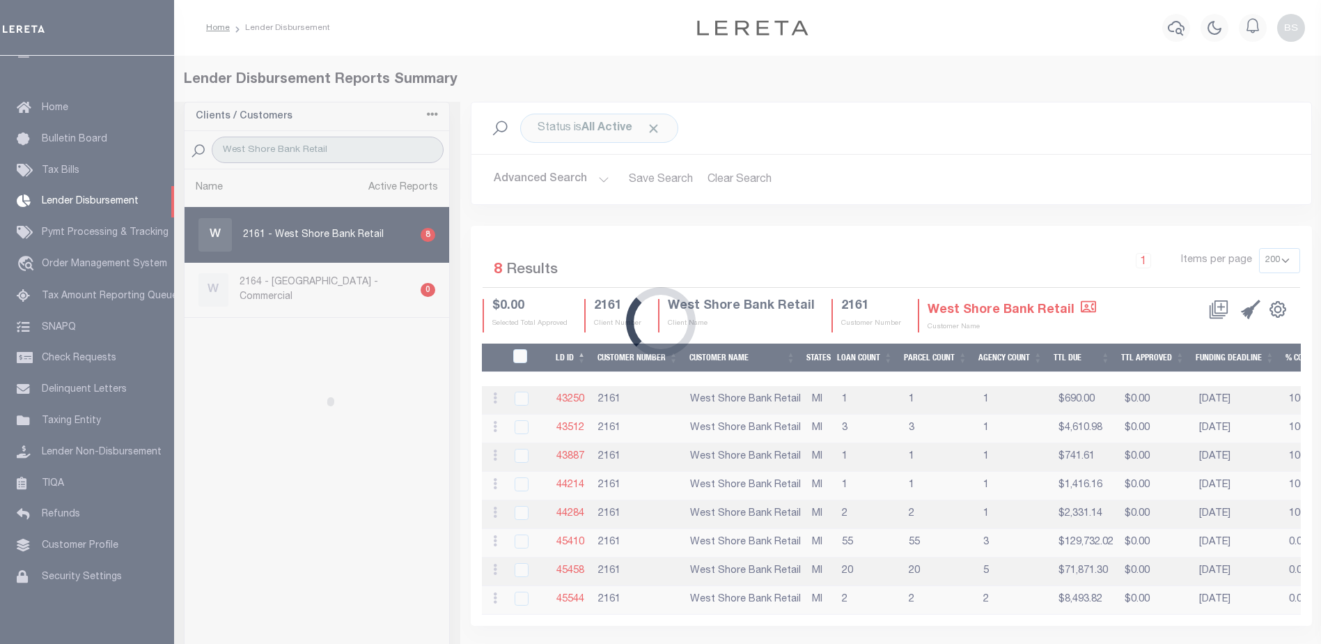
type input "West Shore Bank Retail"
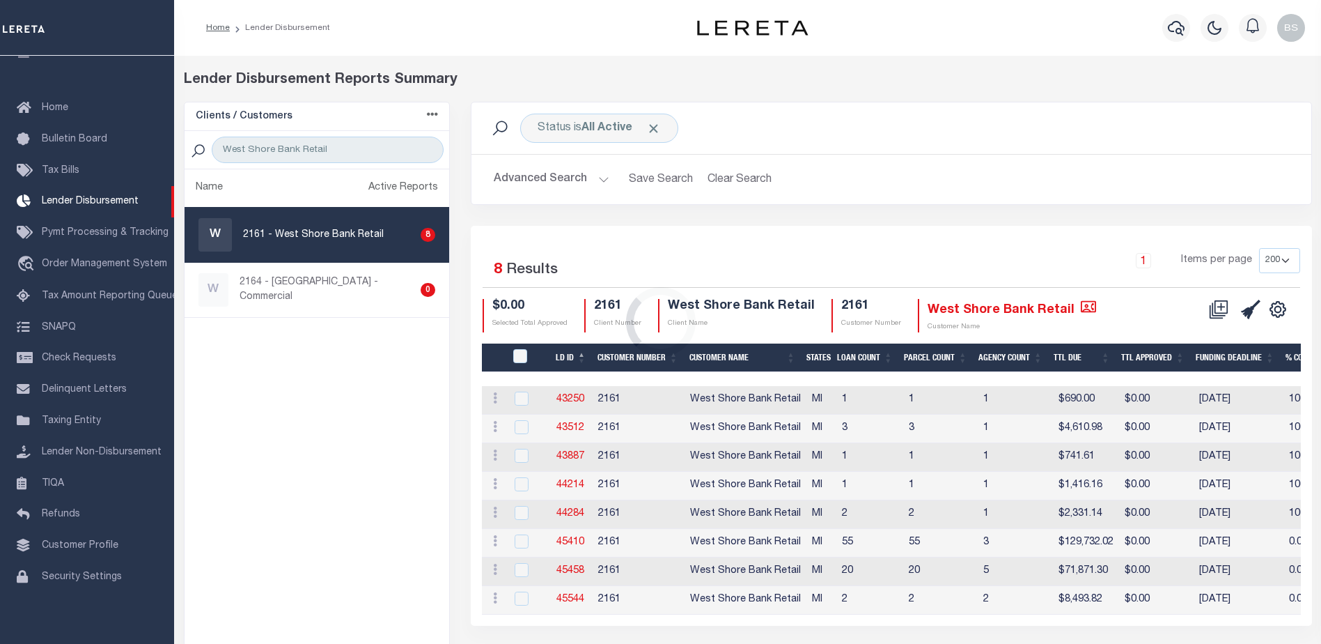
click at [297, 238] on div "Loading..." at bounding box center [660, 322] width 1321 height 644
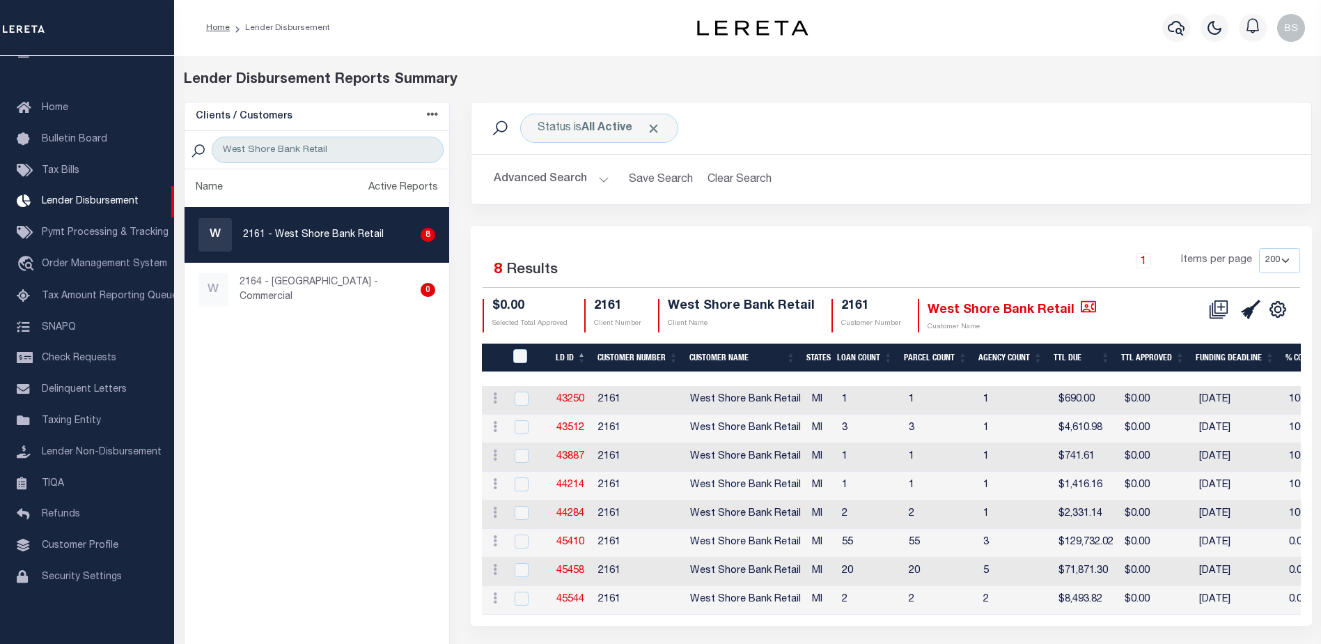
click at [326, 245] on div "W 2161 - West Shore Bank Retail 8" at bounding box center [318, 234] width 238 height 33
checkbox input "true"
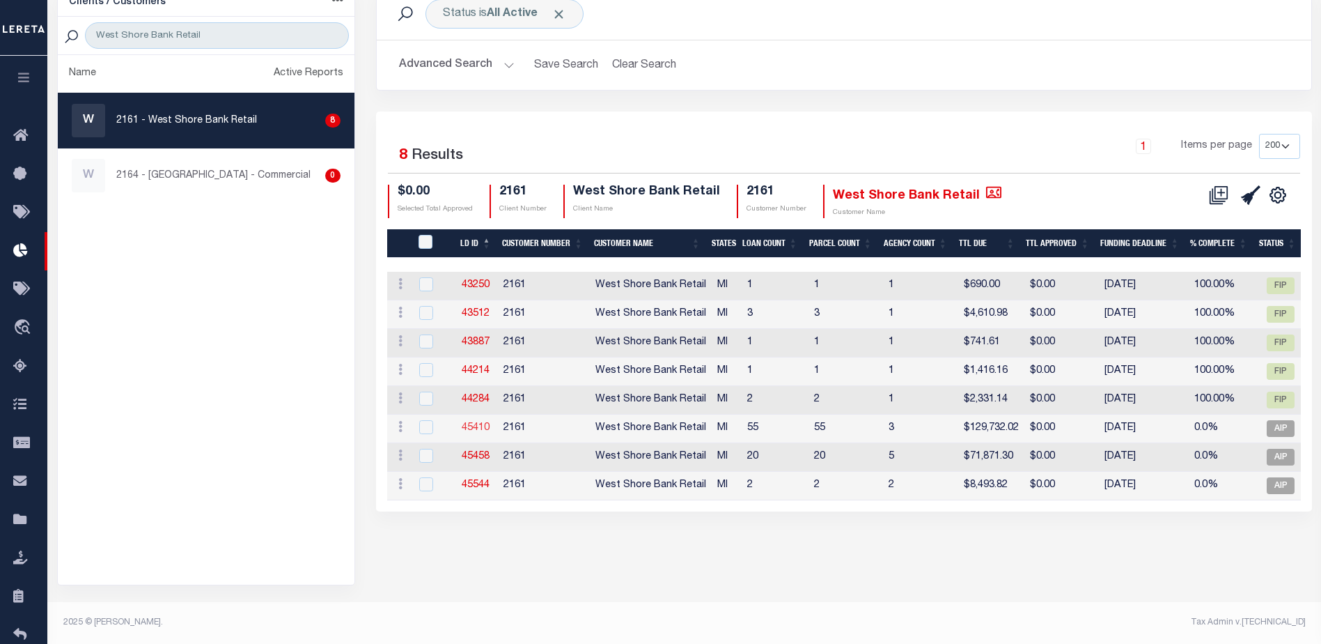
click at [483, 423] on link "45410" at bounding box center [476, 428] width 28 height 10
checkbox input "true"
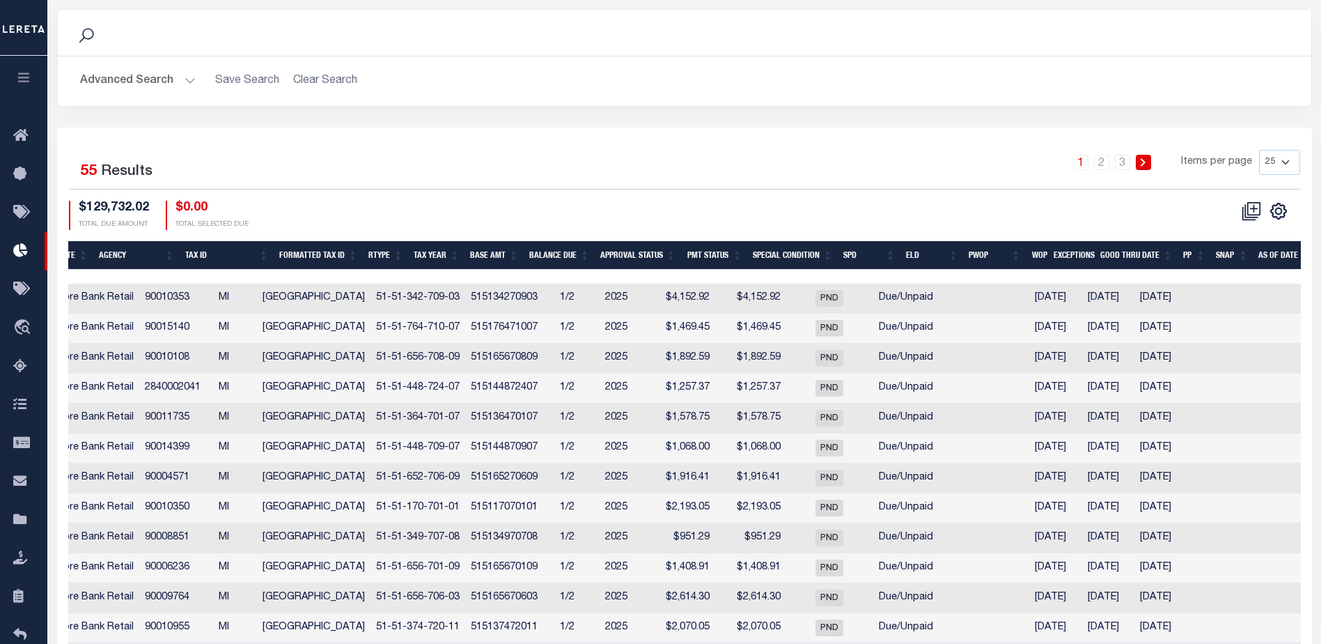
scroll to position [0, 522]
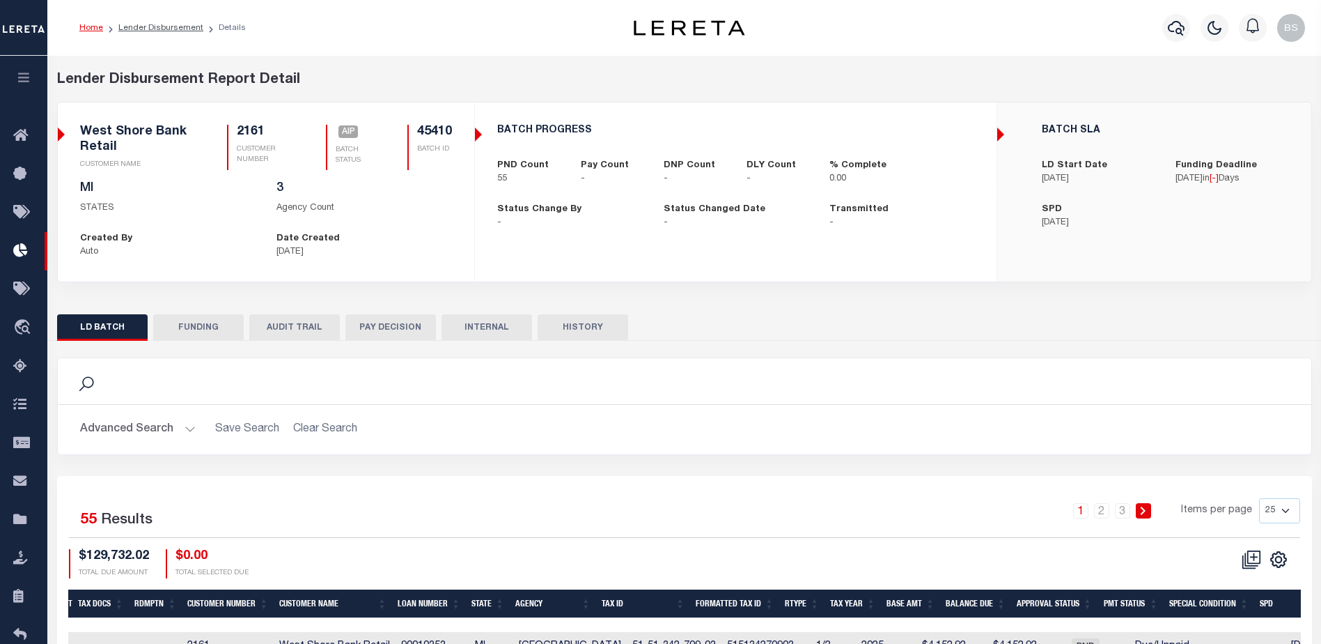
click at [217, 329] on button "FUNDING" at bounding box center [198, 327] width 91 height 26
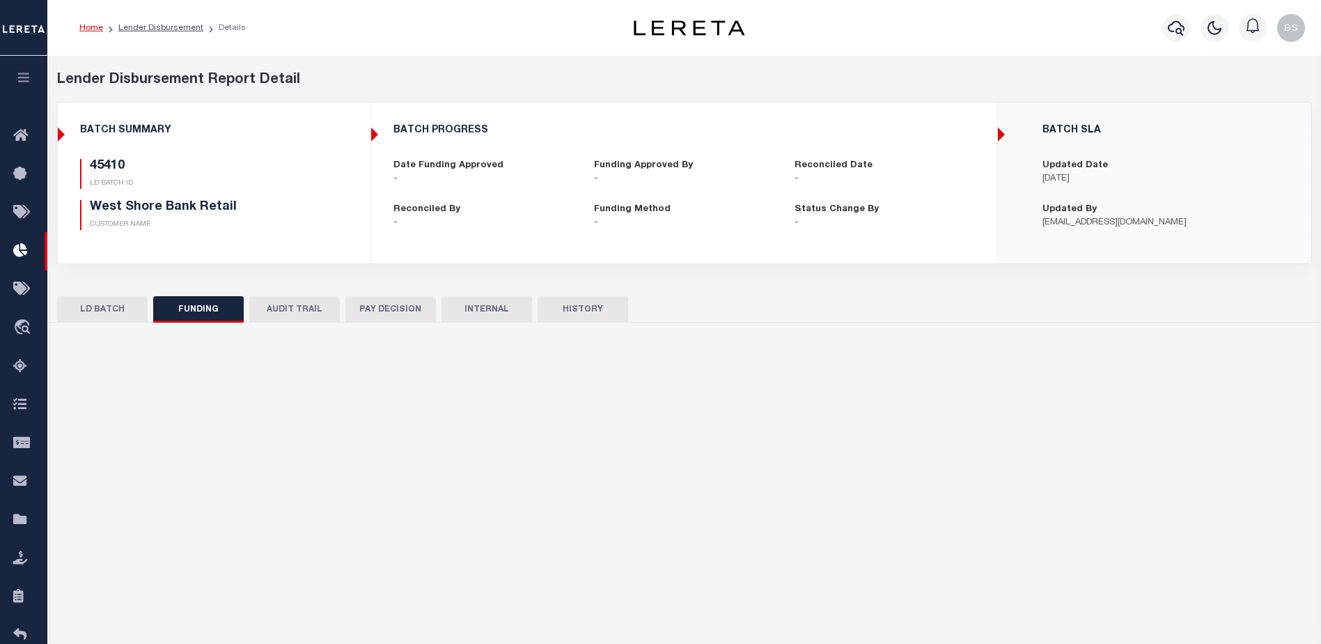
type input "$0"
type input "[DATE]"
select select "100"
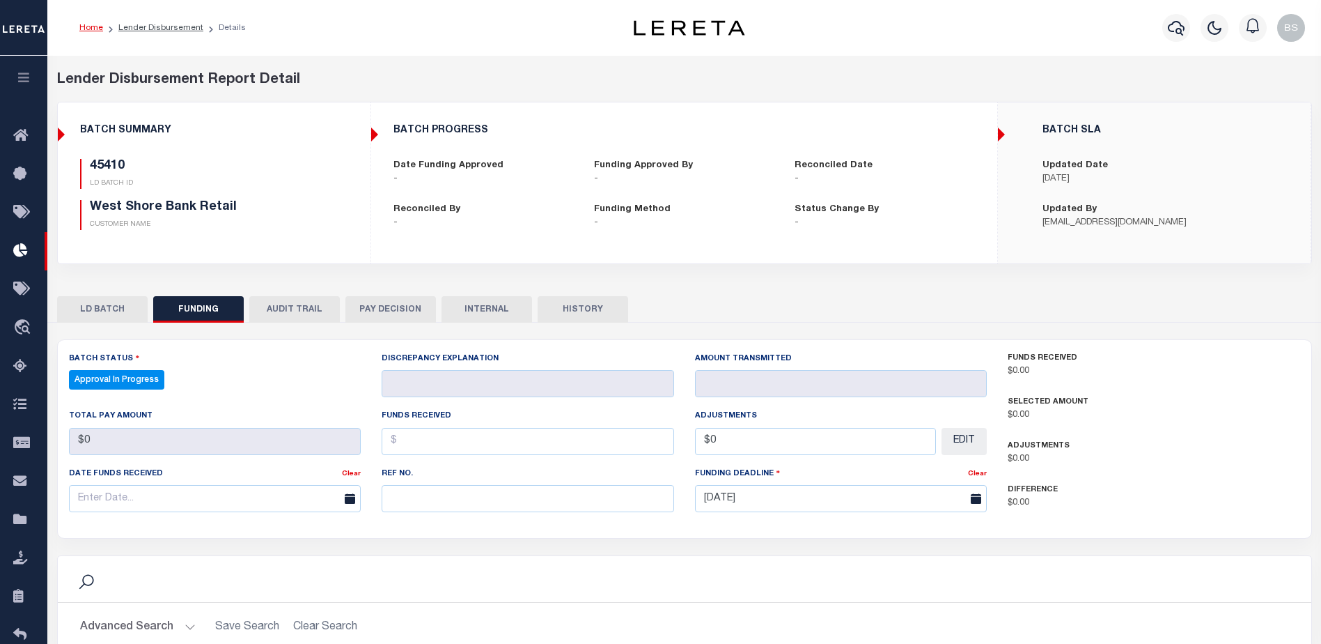
select select "100"
click at [94, 314] on button "LD BATCH" at bounding box center [102, 309] width 91 height 26
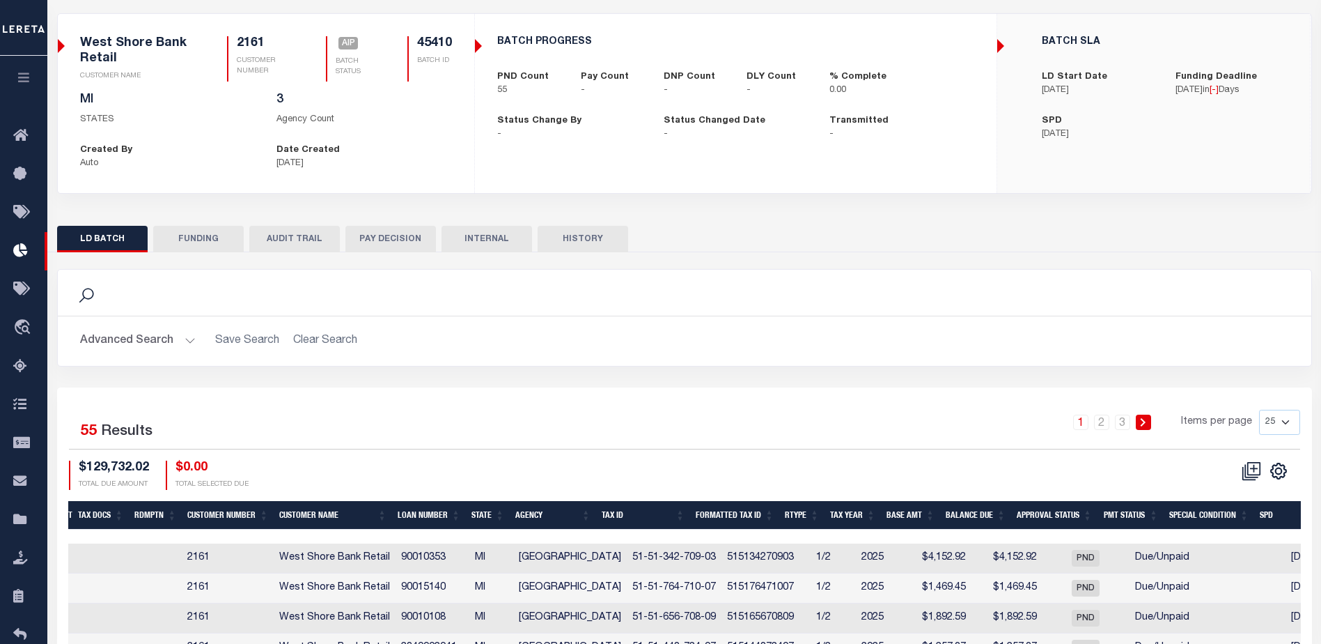
scroll to position [209, 0]
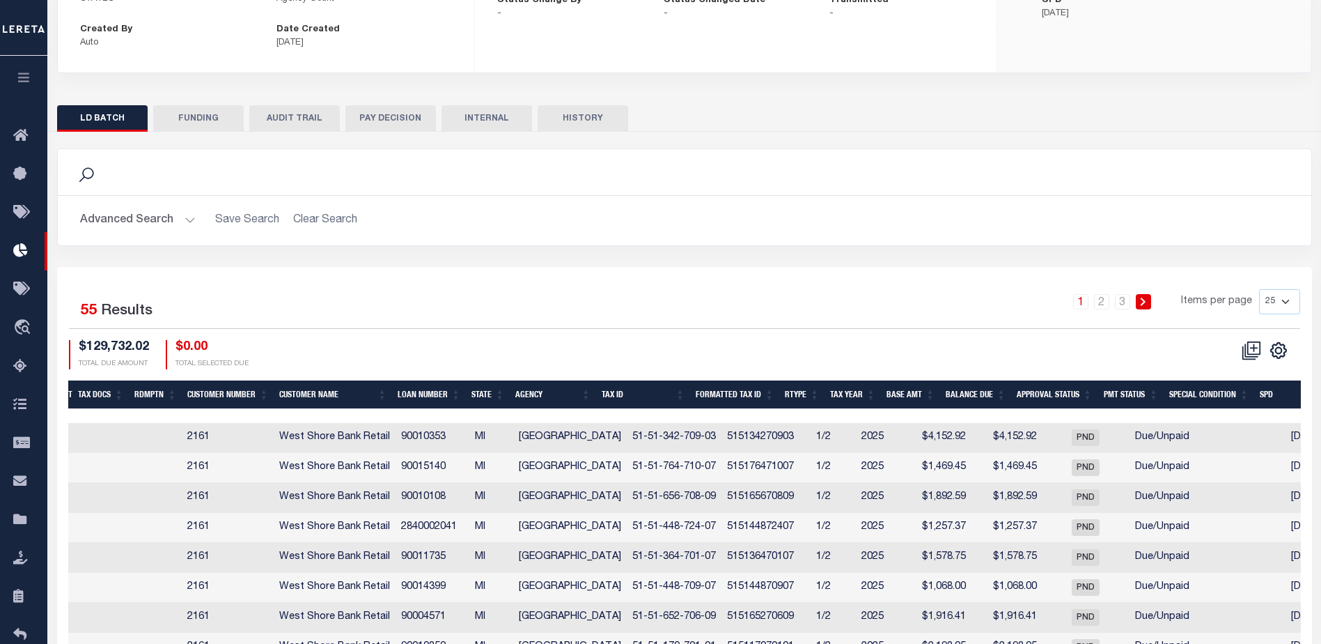
click at [1282, 301] on select "25 50 100 200" at bounding box center [1279, 301] width 41 height 25
select select "200"
click at [1259, 289] on select "25 50 100 200" at bounding box center [1279, 301] width 41 height 25
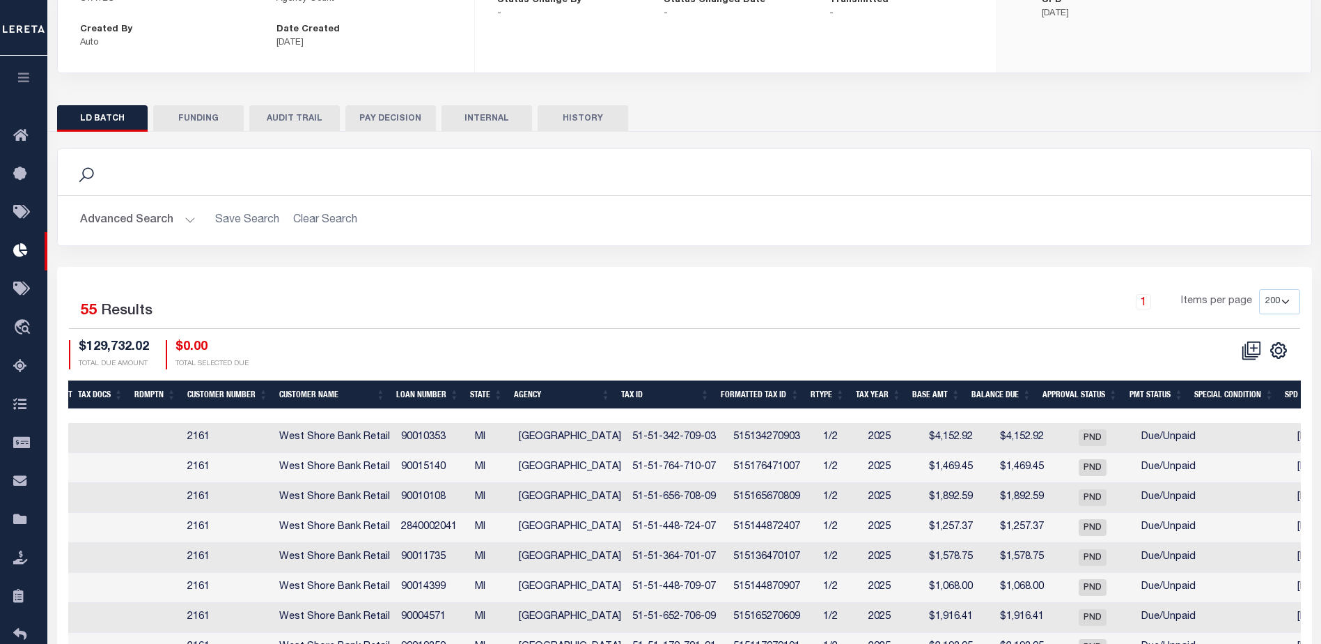
click at [1141, 304] on link "1" at bounding box center [1143, 301] width 15 height 15
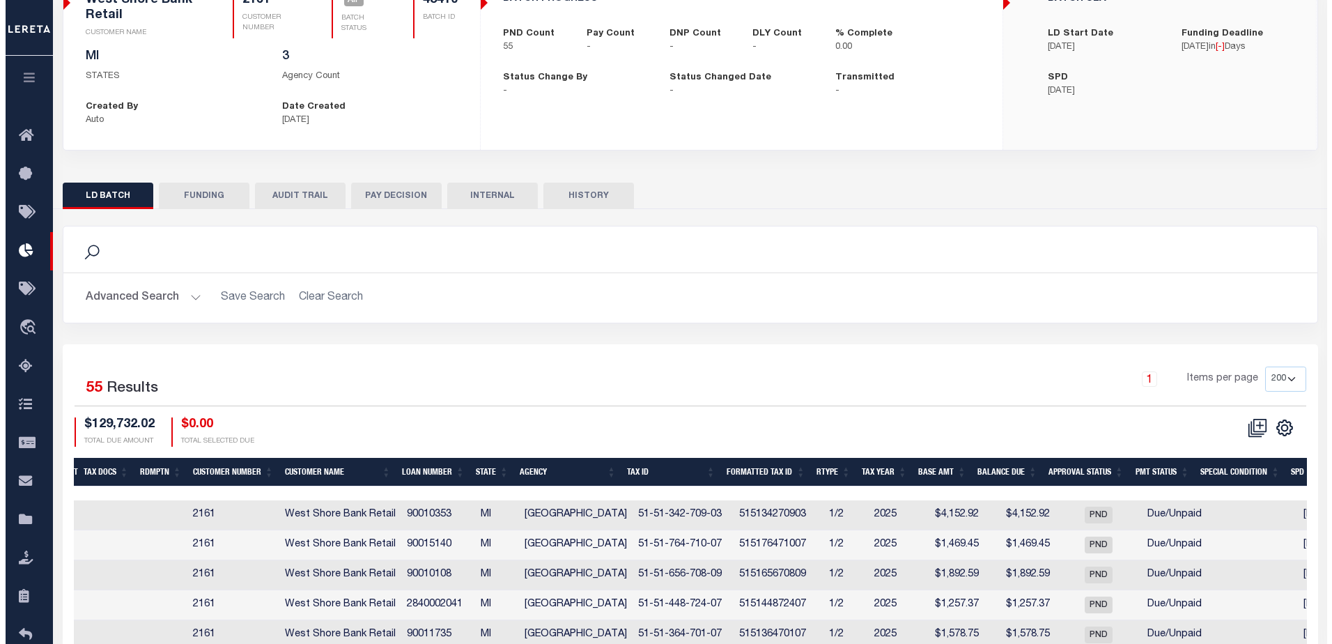
scroll to position [0, 0]
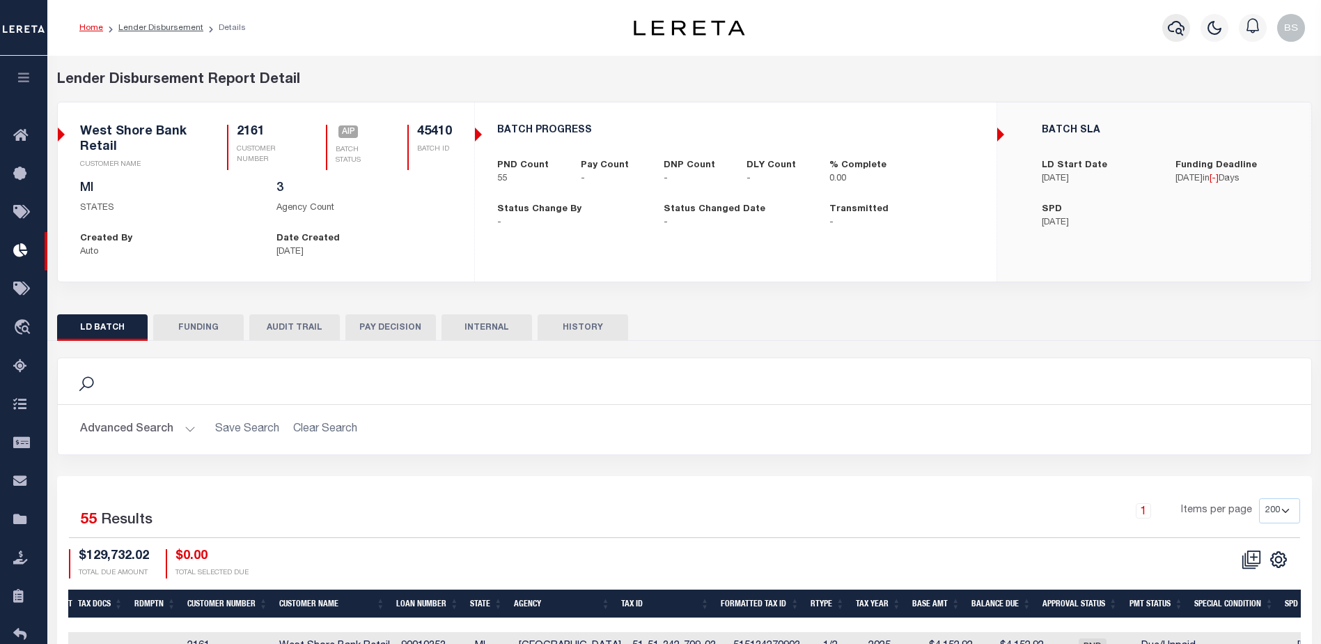
click at [1174, 30] on icon "button" at bounding box center [1176, 28] width 17 height 17
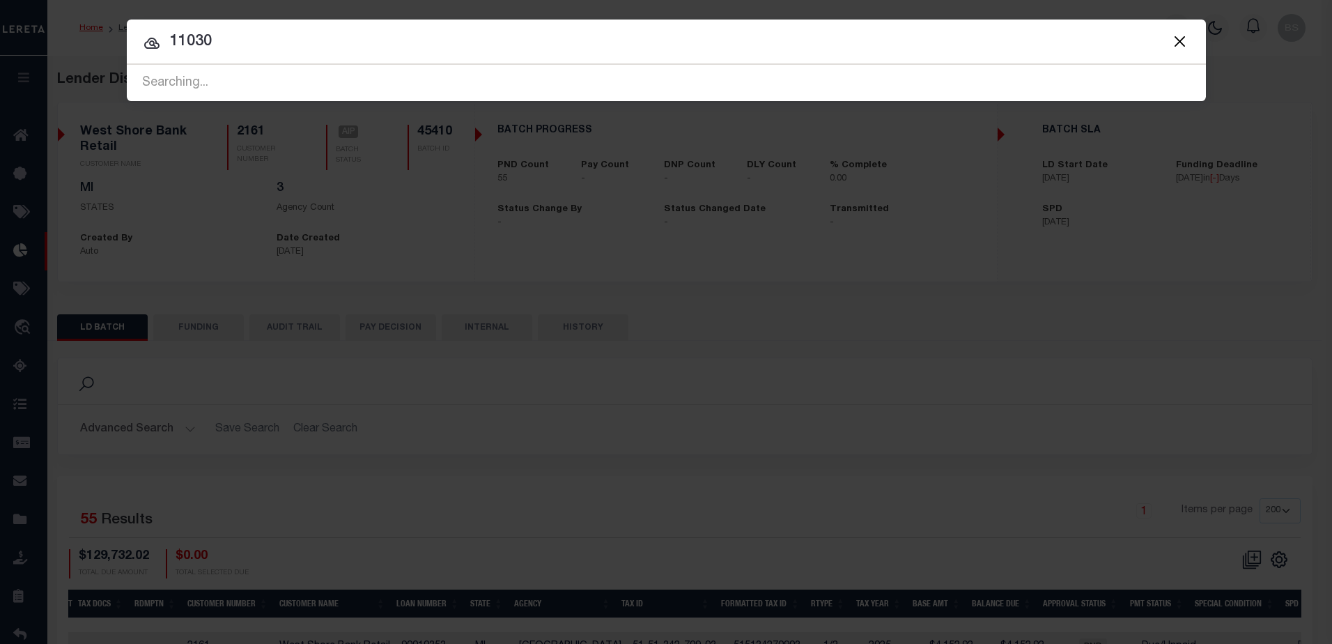
type input "11030"
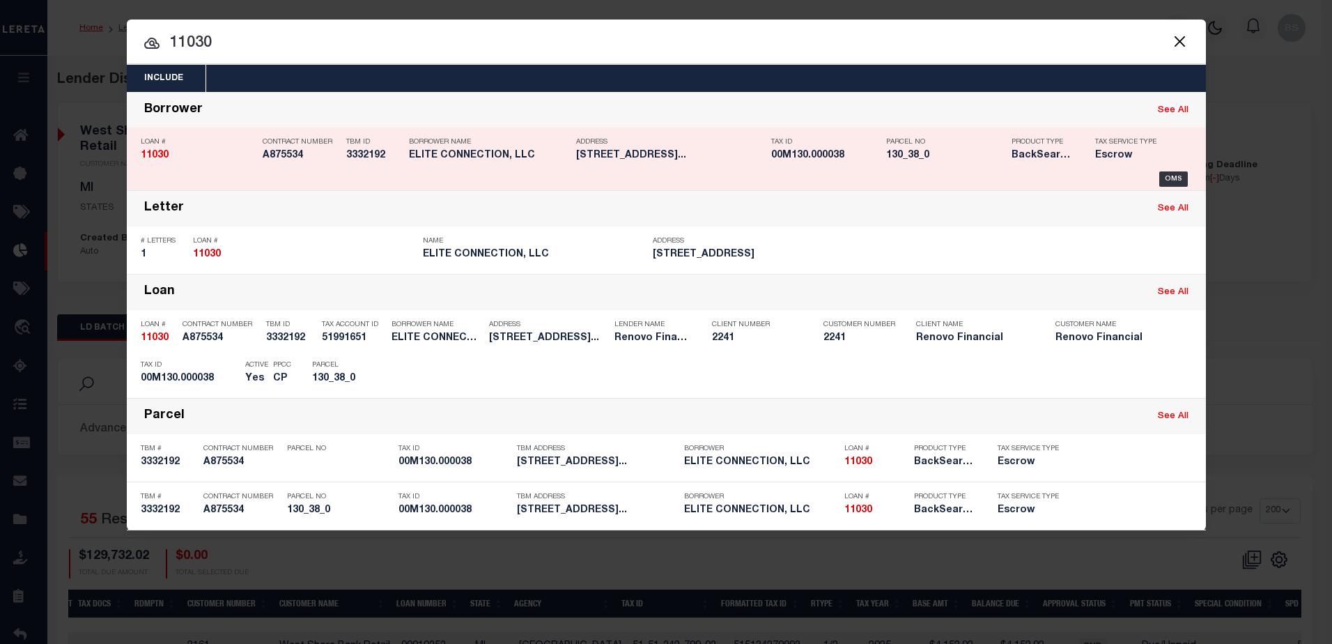
click at [1170, 171] on div "Tax Service Type Escrow" at bounding box center [1130, 151] width 91 height 40
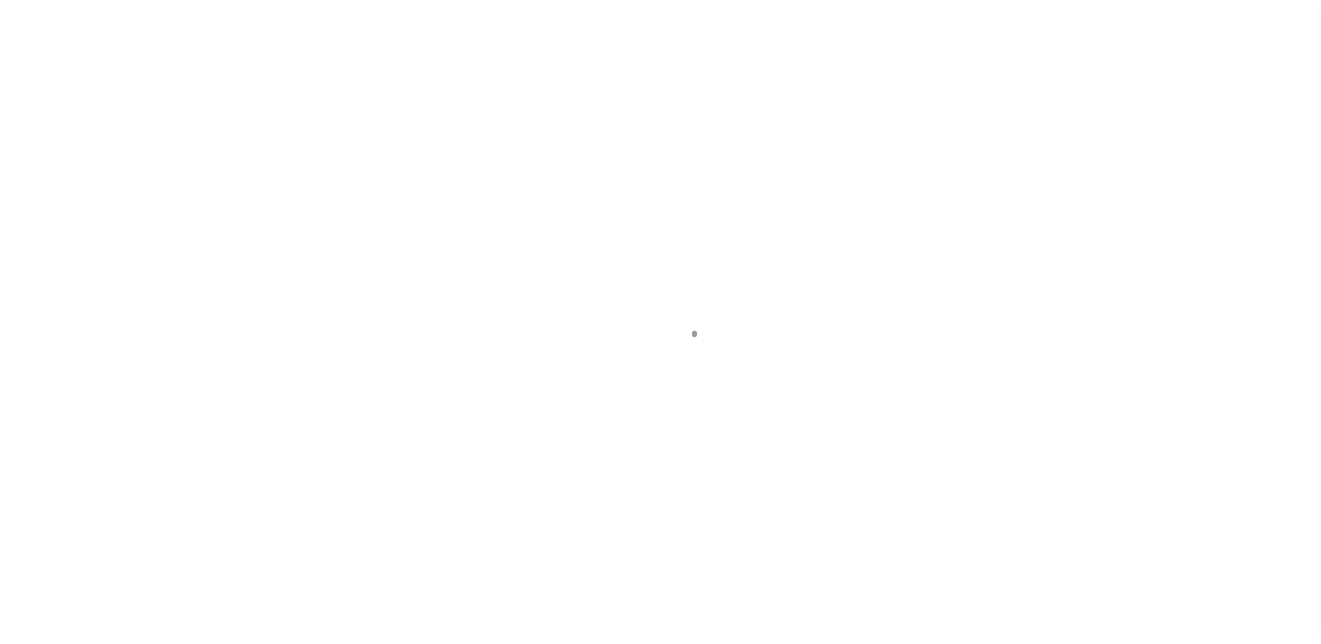
select select "14701"
select select "25066"
select select "10"
select select "Escrow"
type input "[STREET_ADDRESS]"
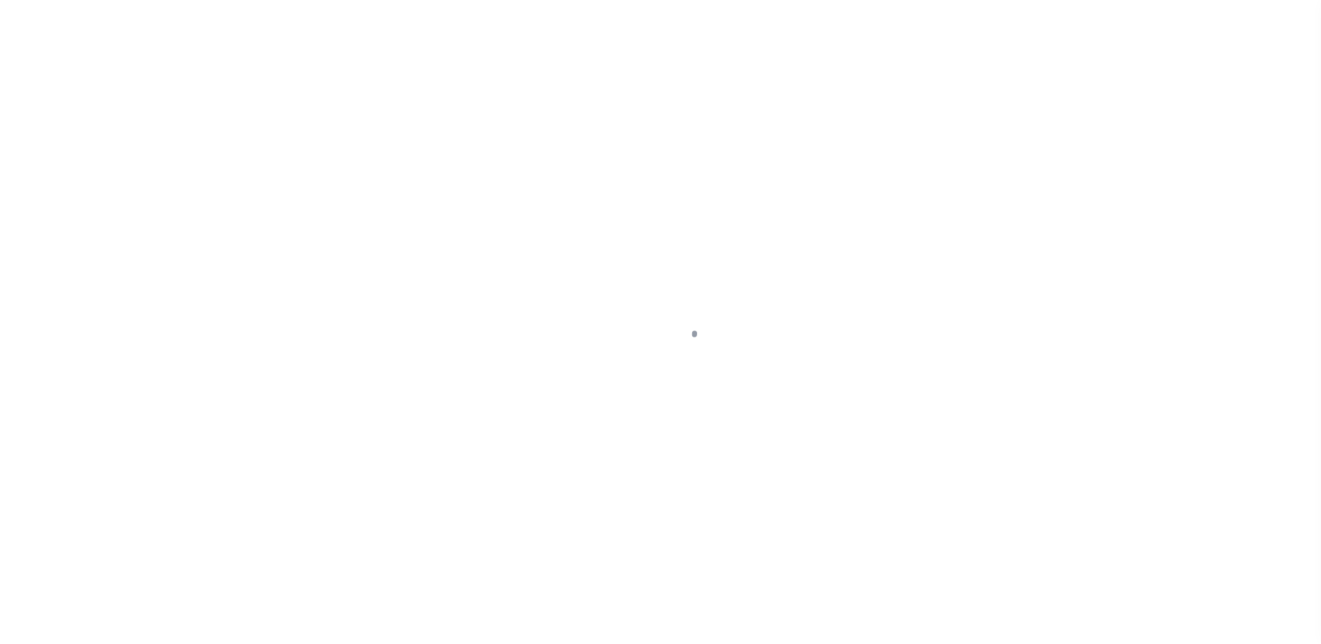
select select
type input "[GEOGRAPHIC_DATA][PERSON_NAME]"
type input "a0k8Y00000jcnRY"
select select
type textarea "LEGAL REQUIRED"
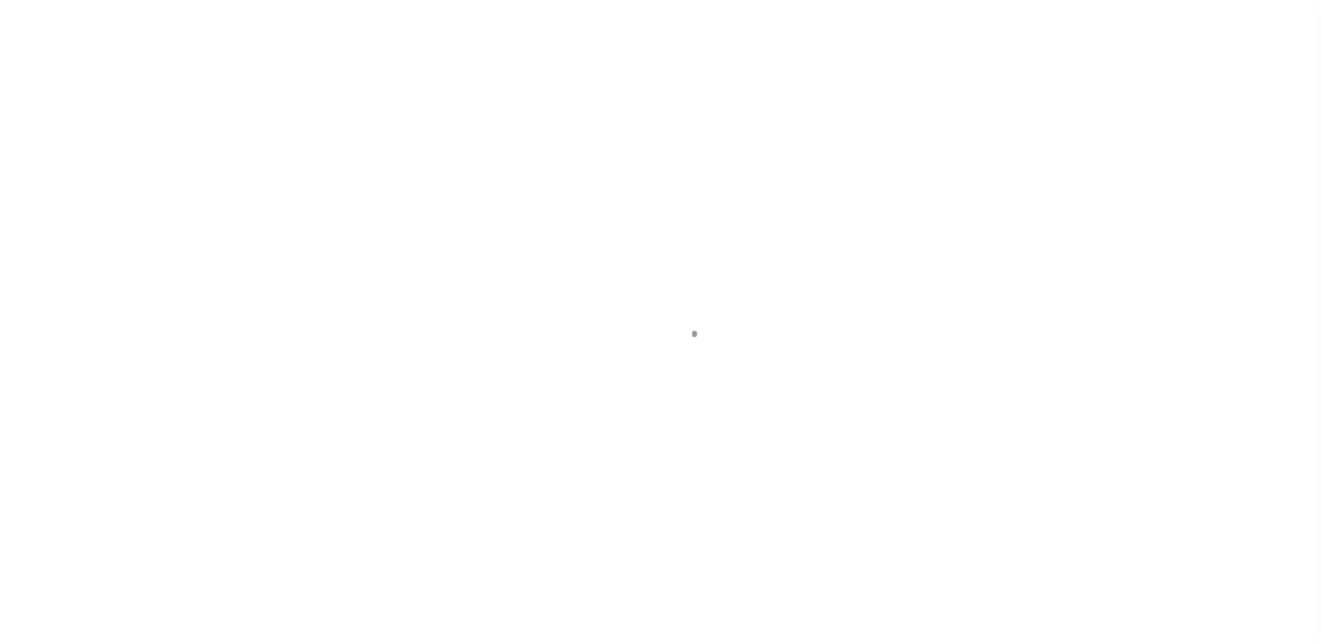
type textarea "REO"
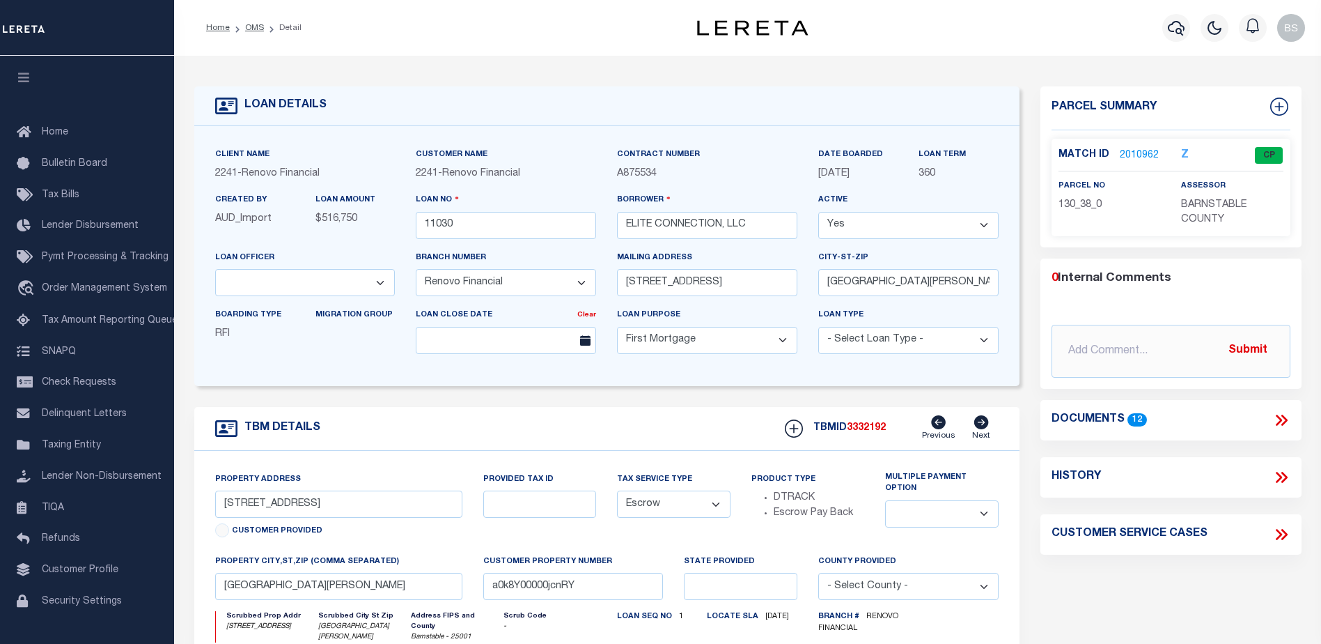
click at [1129, 154] on link "2010962" at bounding box center [1139, 155] width 39 height 15
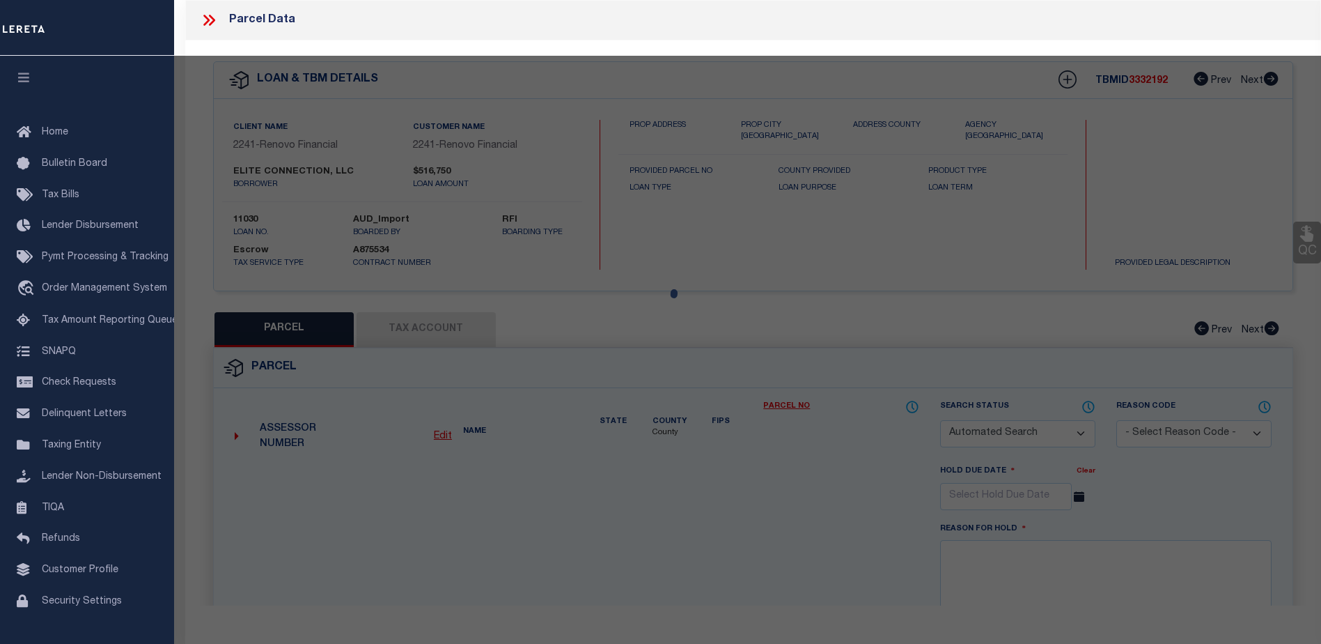
checkbox input "false"
select select "CP"
type input "CC CAPITAL INVESTMENTS, LLC"
select select "AGW"
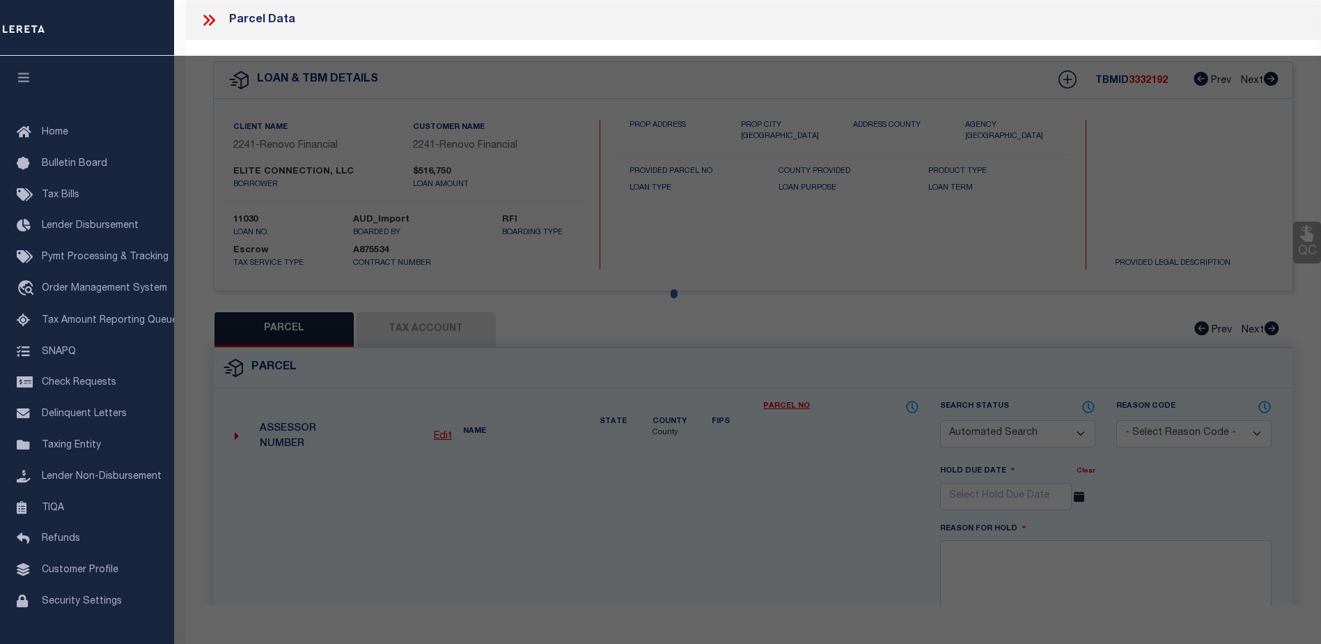
select select
type input "97 GREAT WESTERN ROAD SD"
checkbox input "false"
type input "South Dennis, MA 02660"
type textarea "12,197 SF PLAN 134/69"
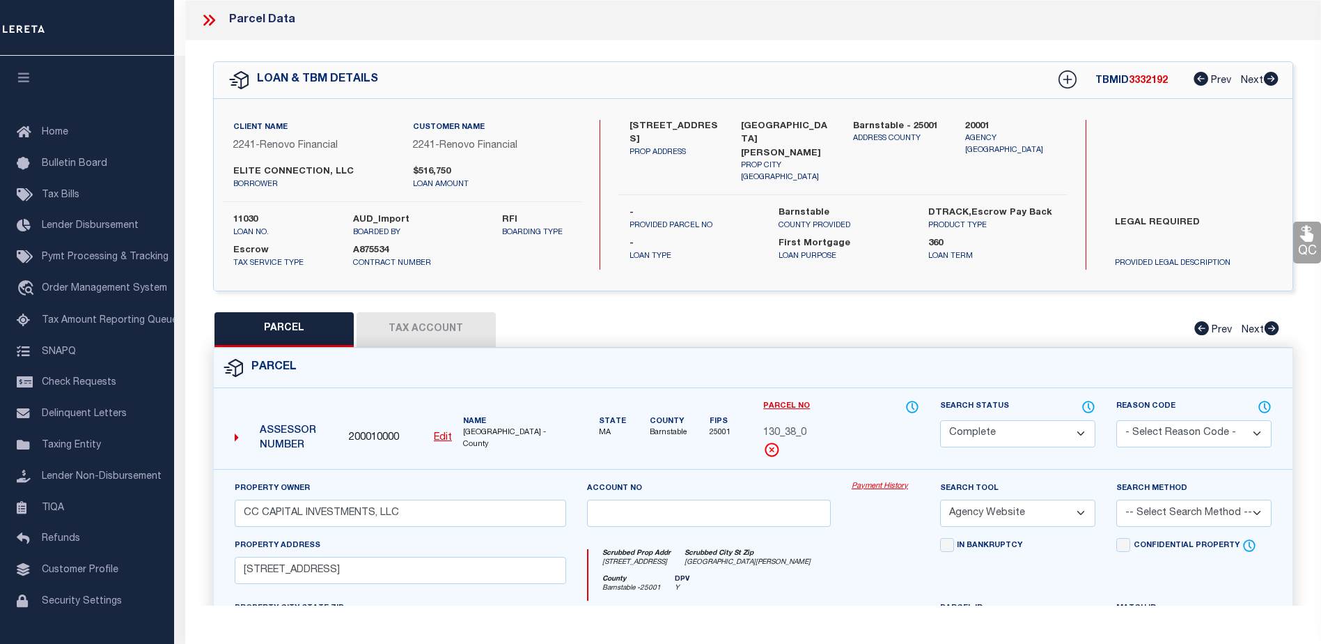
click at [887, 485] on link "Payment History" at bounding box center [886, 487] width 68 height 12
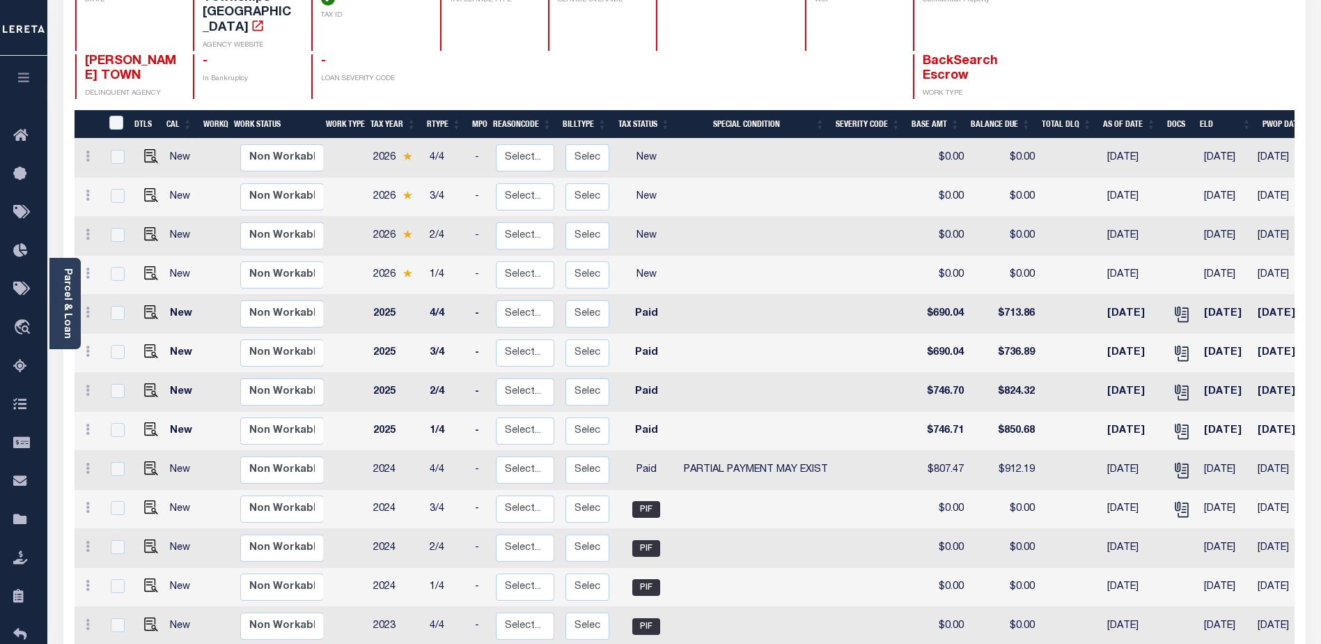
scroll to position [348, 0]
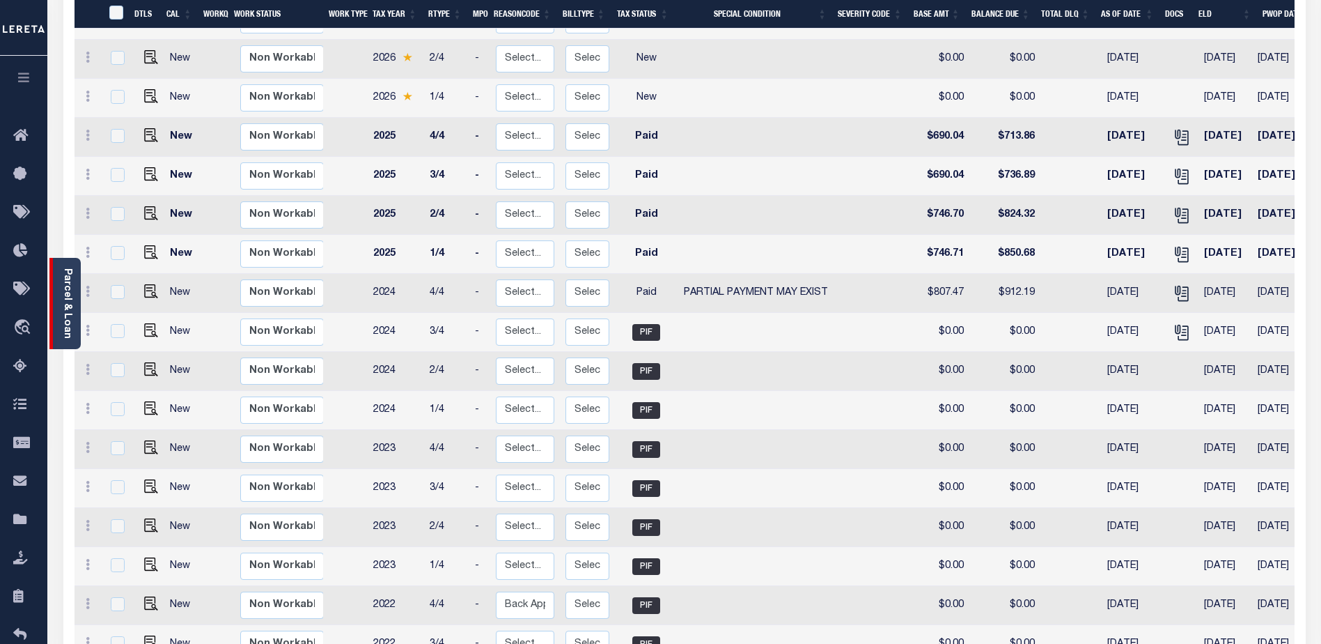
click at [72, 276] on link "Parcel & Loan" at bounding box center [67, 303] width 10 height 70
